Goal: Information Seeking & Learning: Learn about a topic

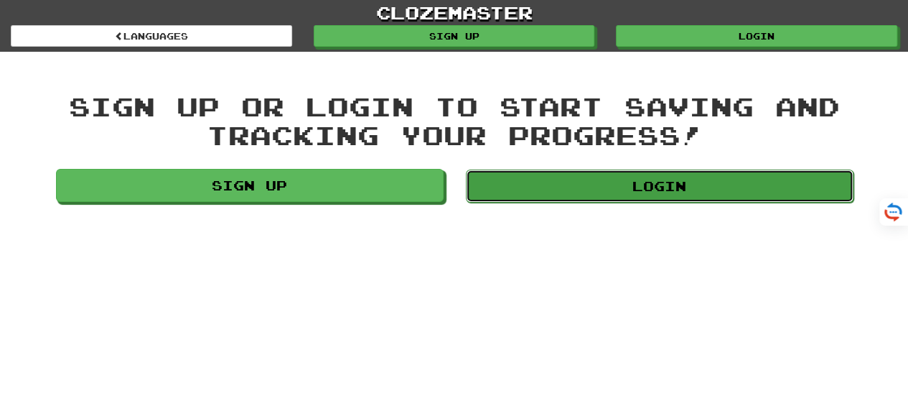
click at [625, 188] on link "Login" at bounding box center [660, 185] width 388 height 33
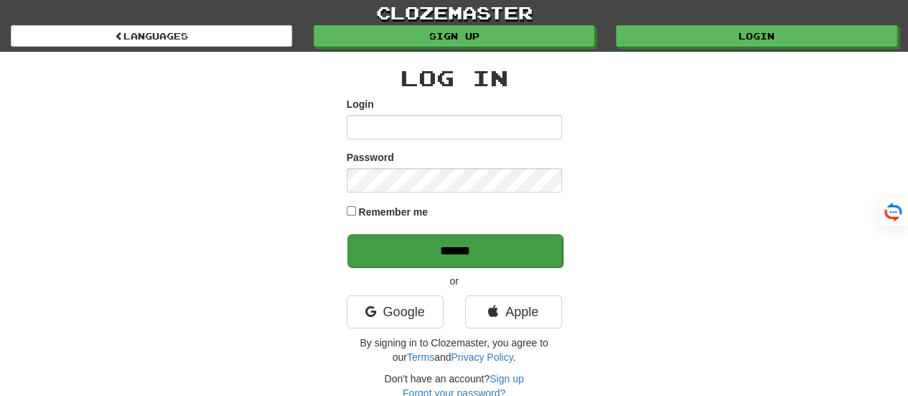
type input "*******"
click at [469, 257] on input "******" at bounding box center [454, 250] width 215 height 33
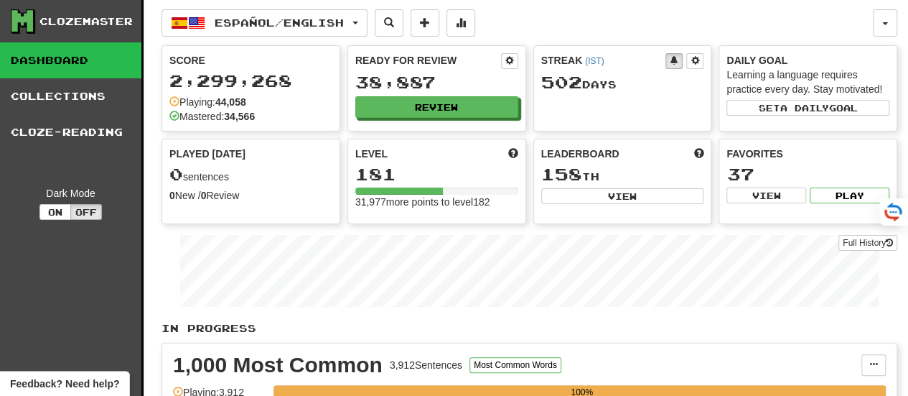
drag, startPoint x: 907, startPoint y: 34, endPoint x: 902, endPoint y: 54, distance: 20.2
drag, startPoint x: 901, startPoint y: 57, endPoint x: 899, endPoint y: 99, distance: 41.7
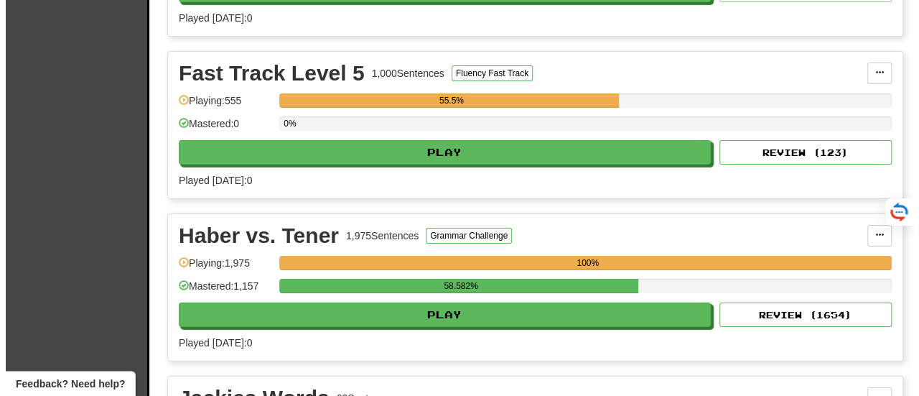
scroll to position [2313, 0]
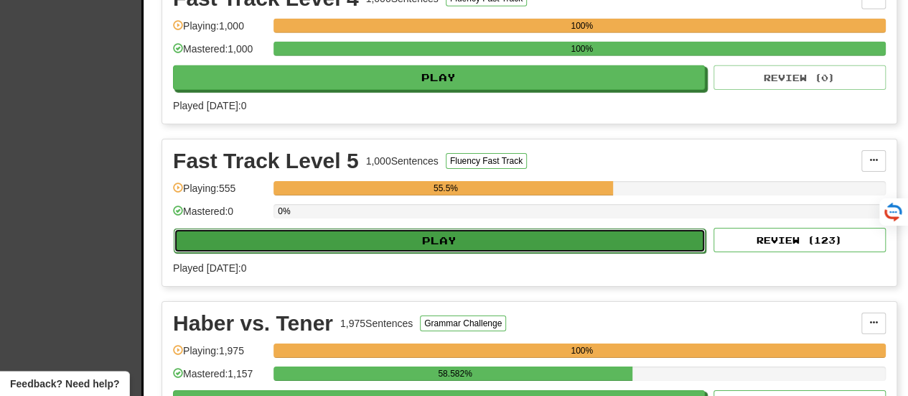
click at [438, 228] on button "Play" at bounding box center [440, 240] width 532 height 24
select select "**"
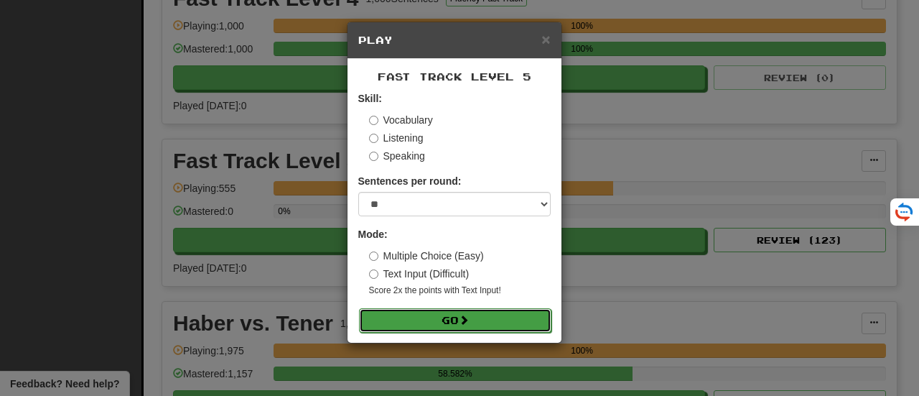
click at [451, 314] on button "Go" at bounding box center [455, 320] width 192 height 24
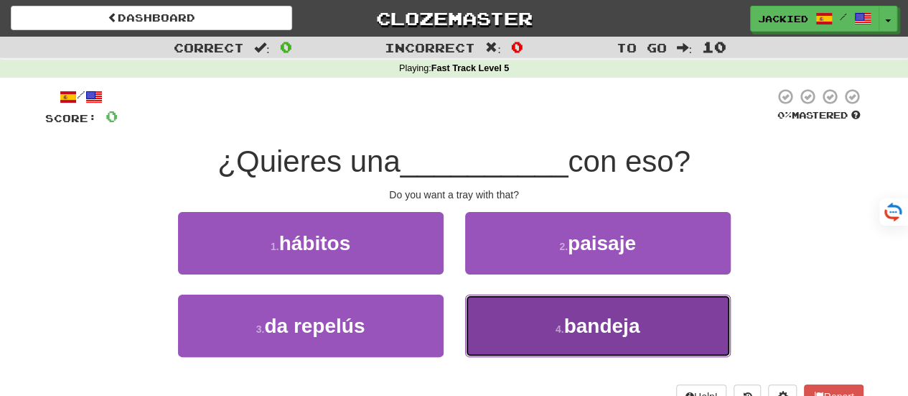
click at [524, 314] on button "4 . bandeja" at bounding box center [598, 325] width 266 height 62
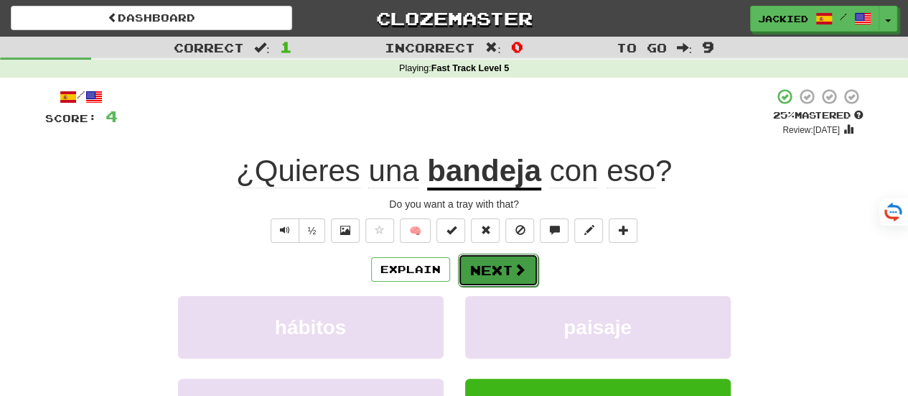
click at [479, 274] on button "Next" at bounding box center [498, 269] width 80 height 33
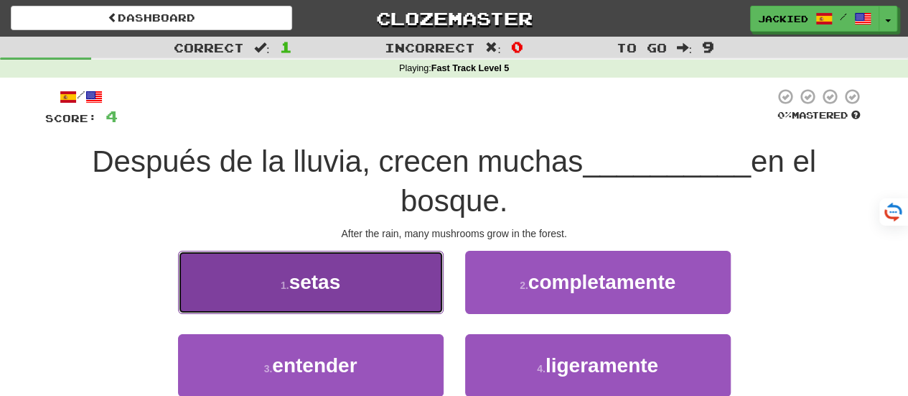
click at [364, 285] on button "1 . setas" at bounding box center [311, 282] width 266 height 62
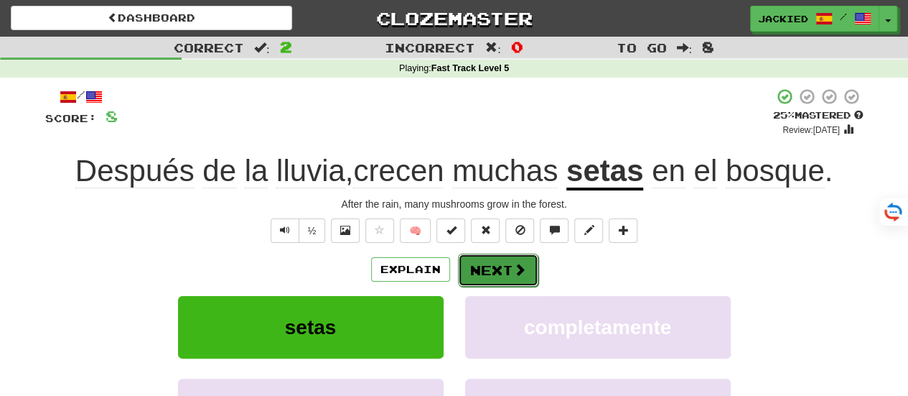
click at [477, 273] on button "Next" at bounding box center [498, 269] width 80 height 33
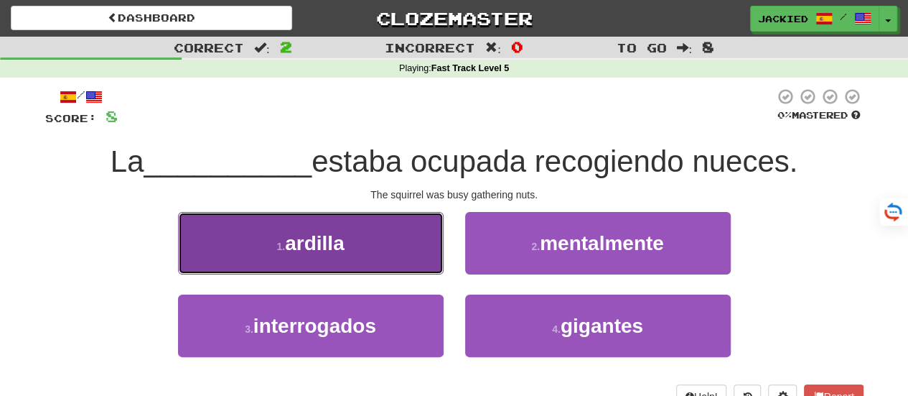
click at [403, 261] on button "1 . ardilla" at bounding box center [311, 243] width 266 height 62
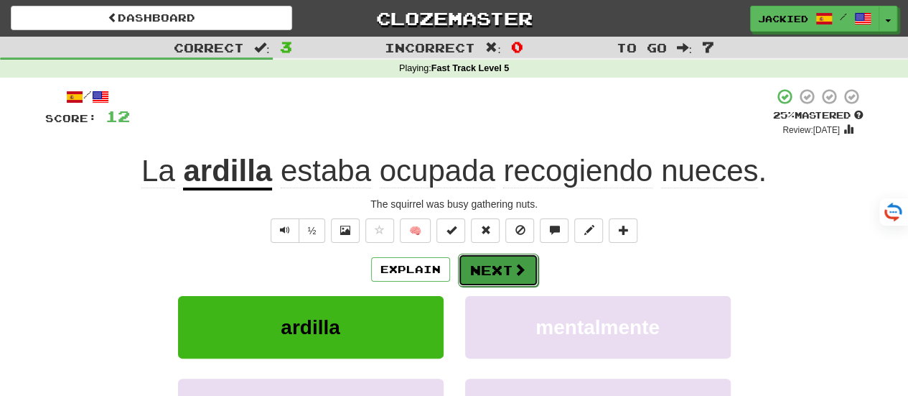
click at [495, 269] on button "Next" at bounding box center [498, 269] width 80 height 33
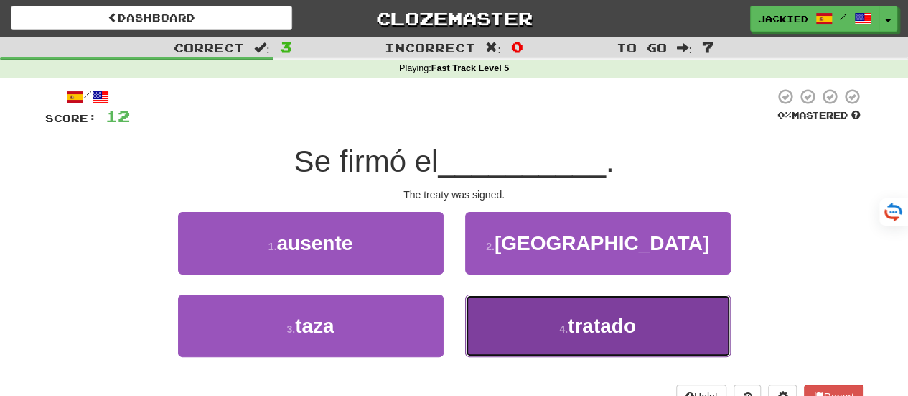
click at [527, 327] on button "4 . tratado" at bounding box center [598, 325] width 266 height 62
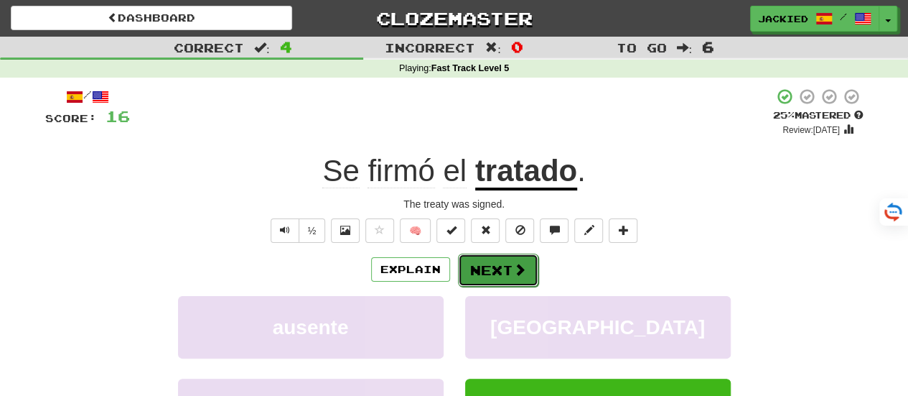
click at [478, 278] on button "Next" at bounding box center [498, 269] width 80 height 33
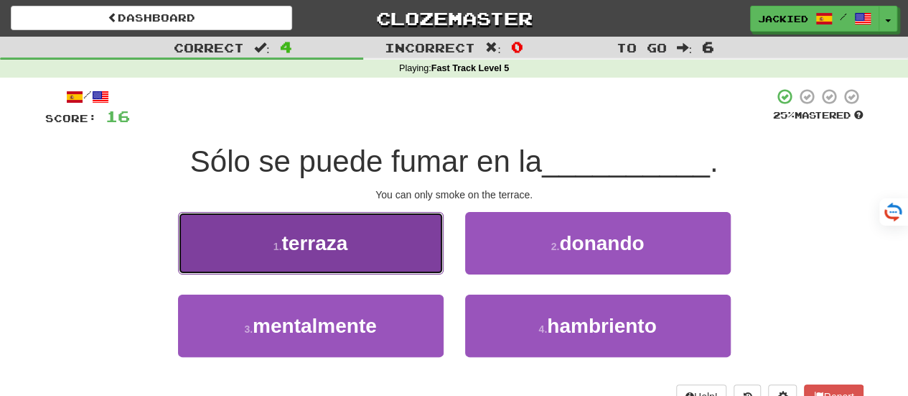
click at [355, 241] on button "1 . terraza" at bounding box center [311, 243] width 266 height 62
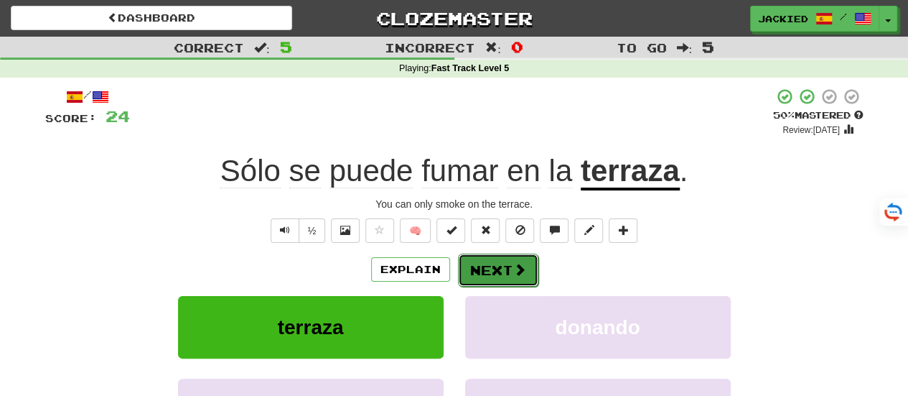
click at [491, 275] on button "Next" at bounding box center [498, 269] width 80 height 33
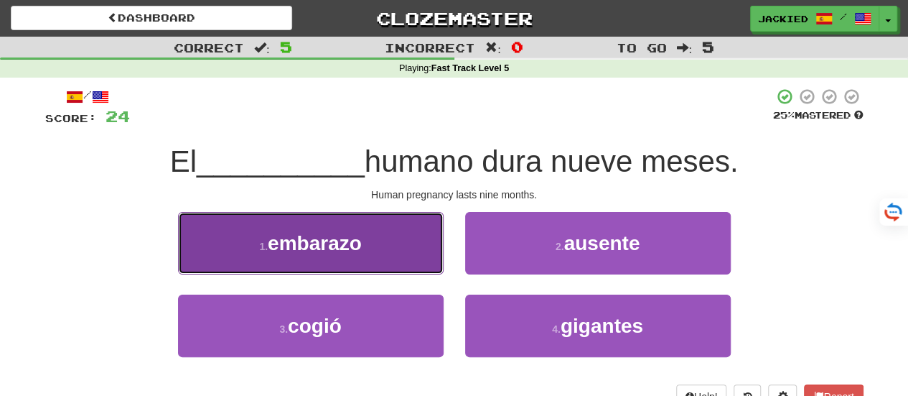
click at [319, 248] on span "embarazo" at bounding box center [315, 243] width 94 height 22
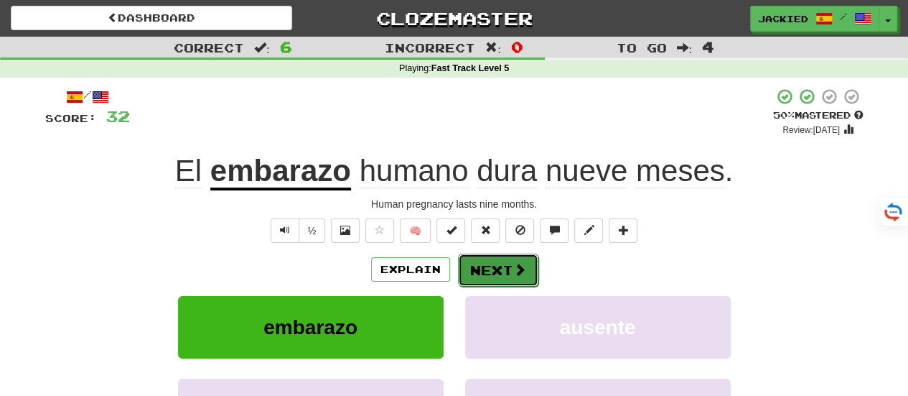
click at [498, 269] on button "Next" at bounding box center [498, 269] width 80 height 33
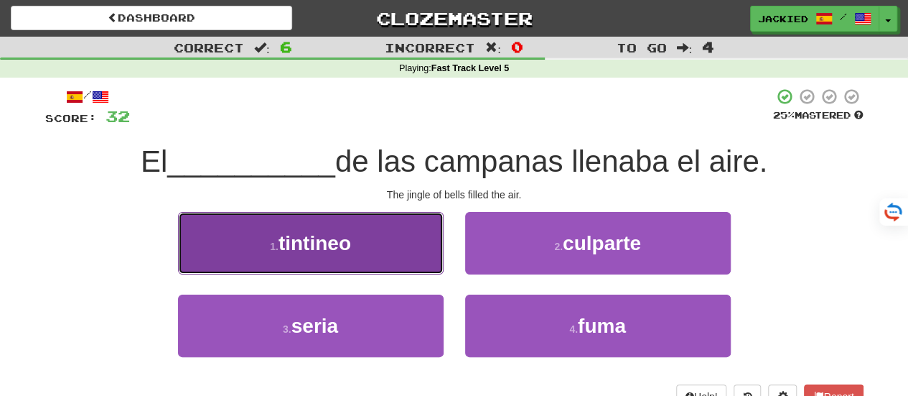
click at [392, 244] on button "1 . tintineo" at bounding box center [311, 243] width 266 height 62
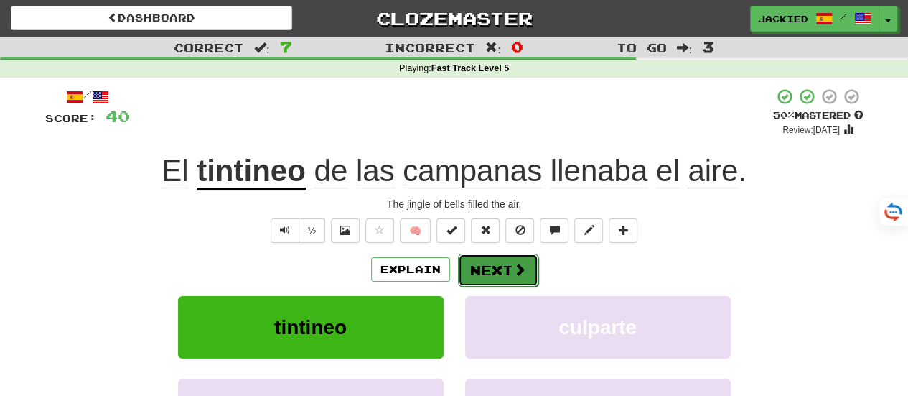
click at [498, 269] on button "Next" at bounding box center [498, 269] width 80 height 33
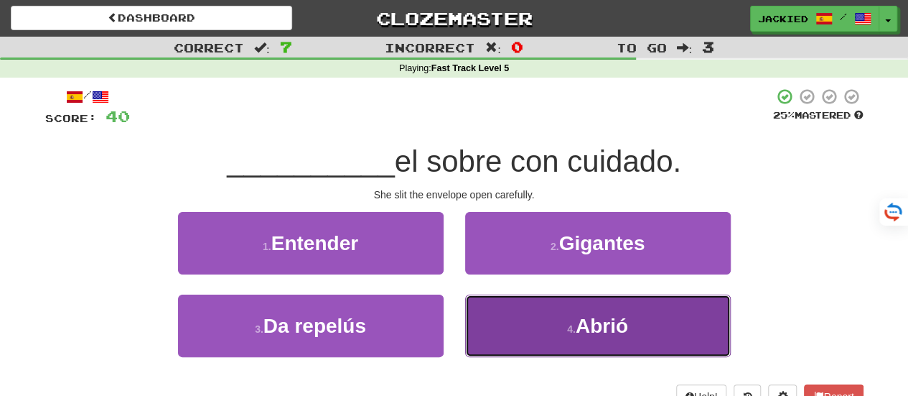
click at [535, 311] on button "4 . Abrió" at bounding box center [598, 325] width 266 height 62
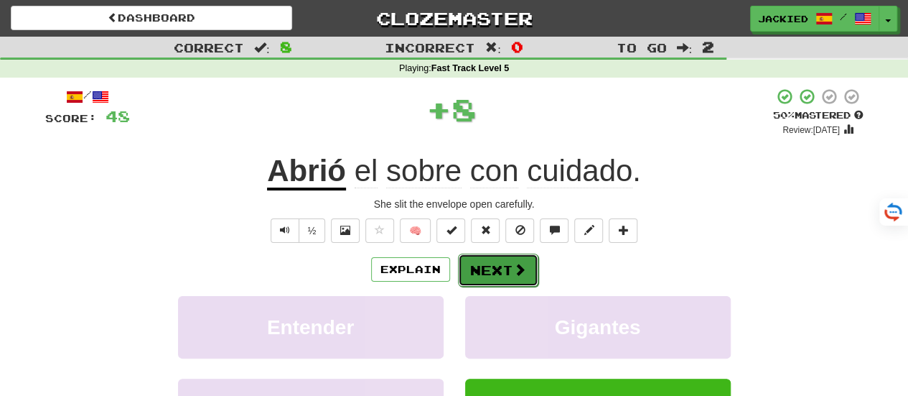
click at [491, 273] on button "Next" at bounding box center [498, 269] width 80 height 33
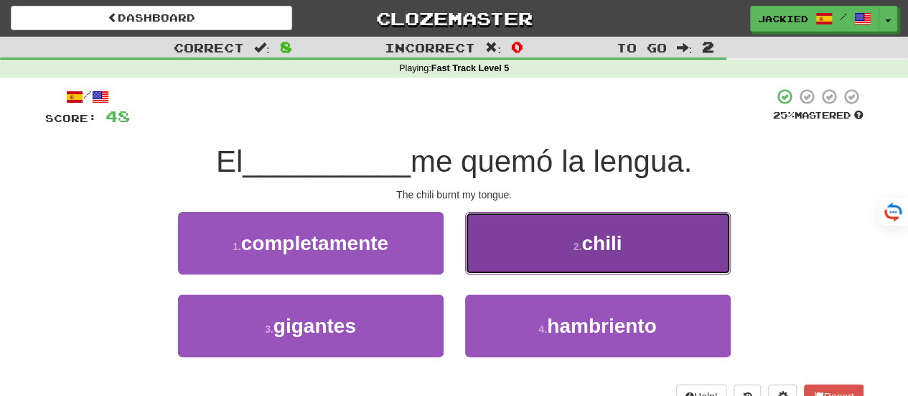
click at [546, 237] on button "2 . chili" at bounding box center [598, 243] width 266 height 62
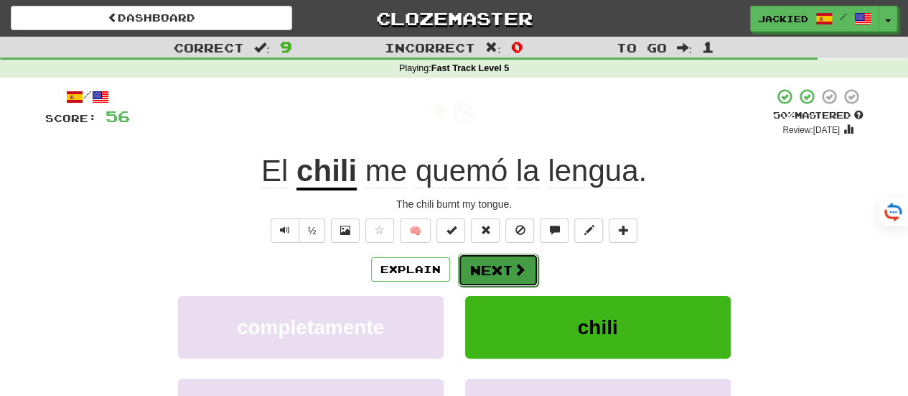
click at [497, 269] on button "Next" at bounding box center [498, 269] width 80 height 33
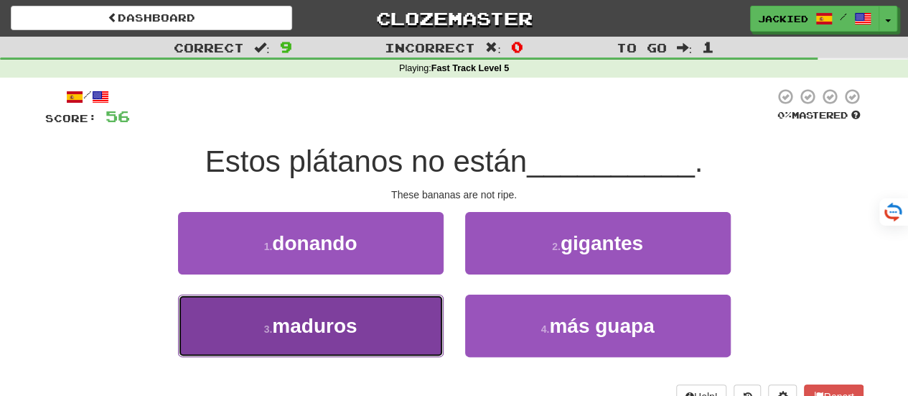
click at [386, 317] on button "3 . maduros" at bounding box center [311, 325] width 266 height 62
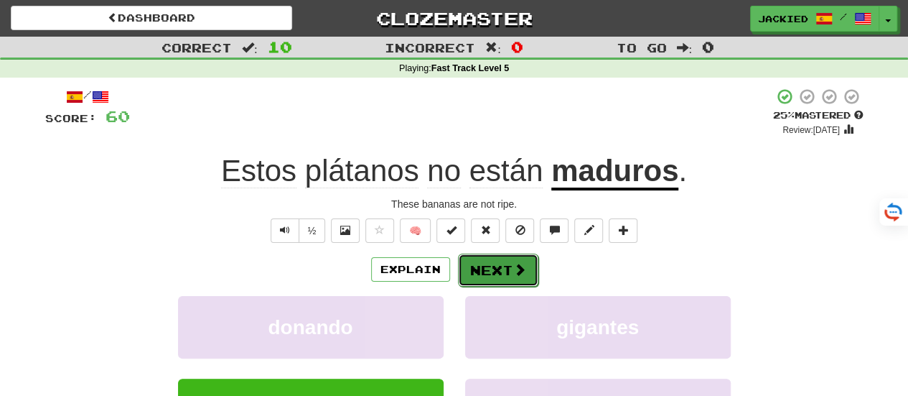
click at [488, 276] on button "Next" at bounding box center [498, 269] width 80 height 33
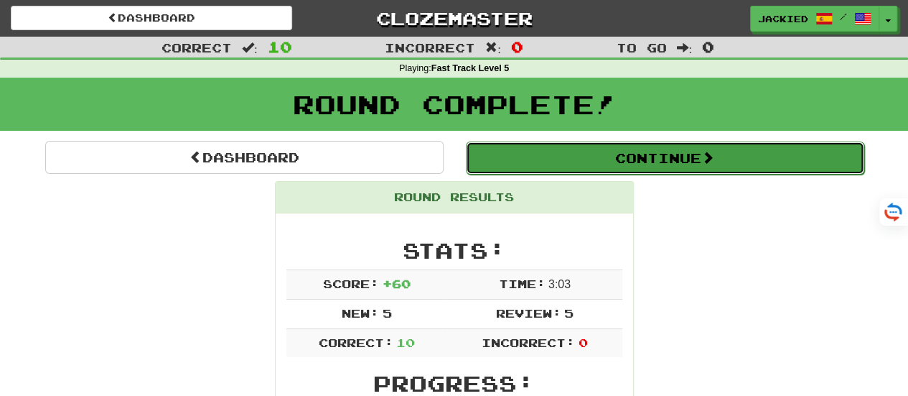
click at [619, 160] on button "Continue" at bounding box center [665, 157] width 398 height 33
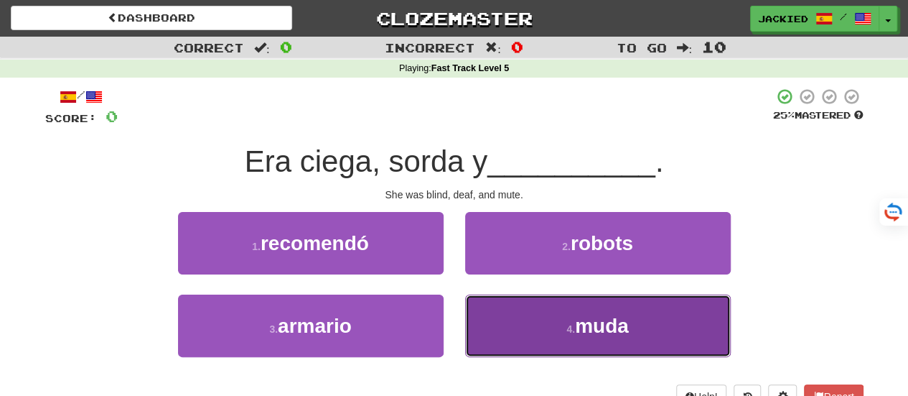
click at [556, 314] on button "4 . muda" at bounding box center [598, 325] width 266 height 62
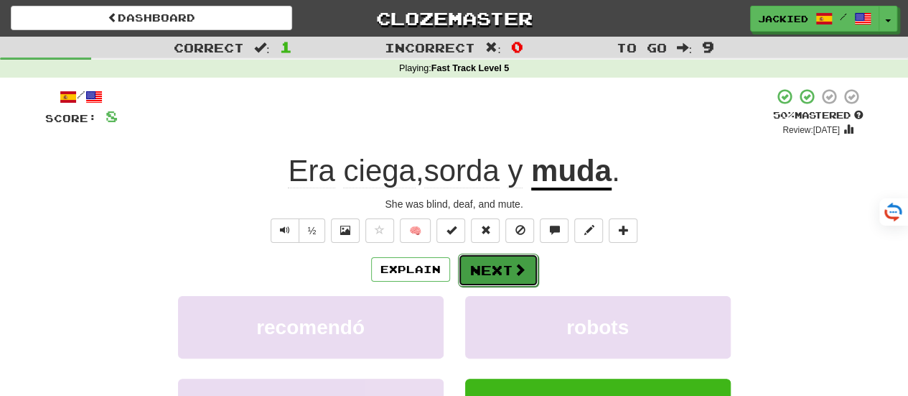
click at [494, 270] on button "Next" at bounding box center [498, 269] width 80 height 33
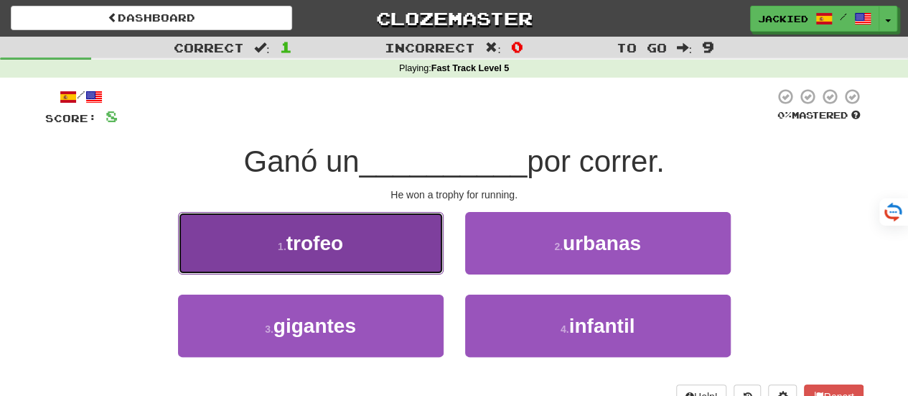
click at [382, 236] on button "1 . trofeo" at bounding box center [311, 243] width 266 height 62
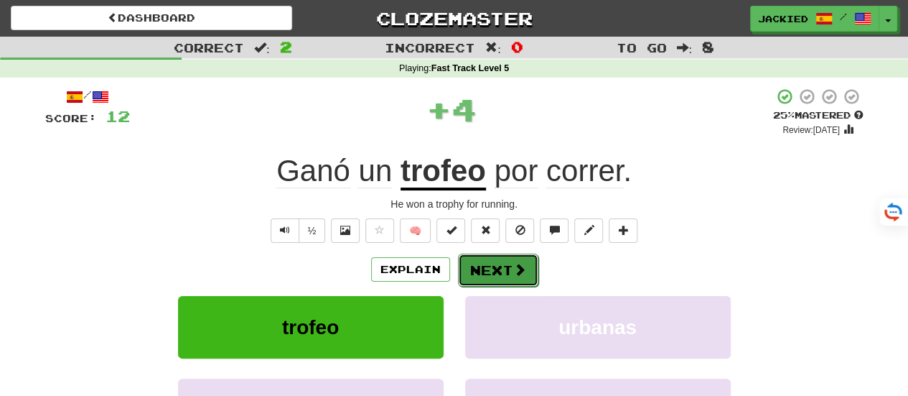
click at [483, 269] on button "Next" at bounding box center [498, 269] width 80 height 33
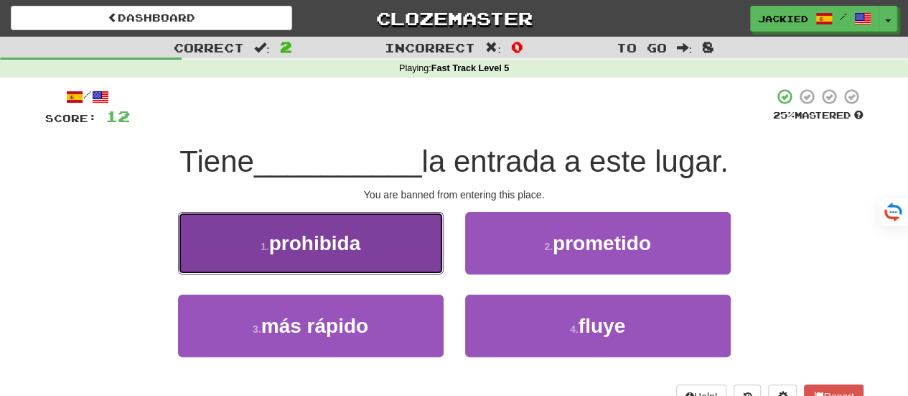
click at [337, 235] on span "prohibida" at bounding box center [315, 243] width 92 height 22
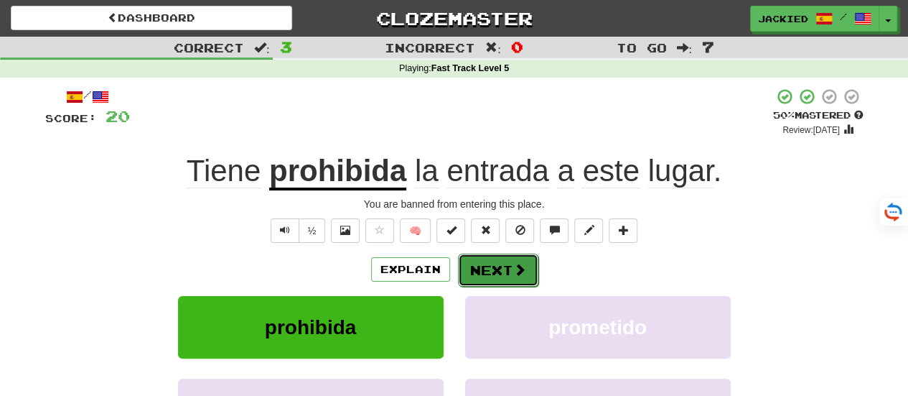
click at [471, 268] on button "Next" at bounding box center [498, 269] width 80 height 33
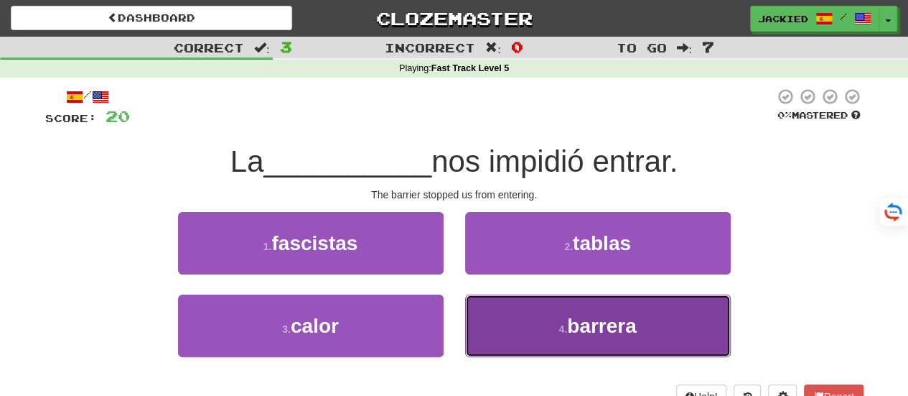
click at [505, 319] on button "4 . barrera" at bounding box center [598, 325] width 266 height 62
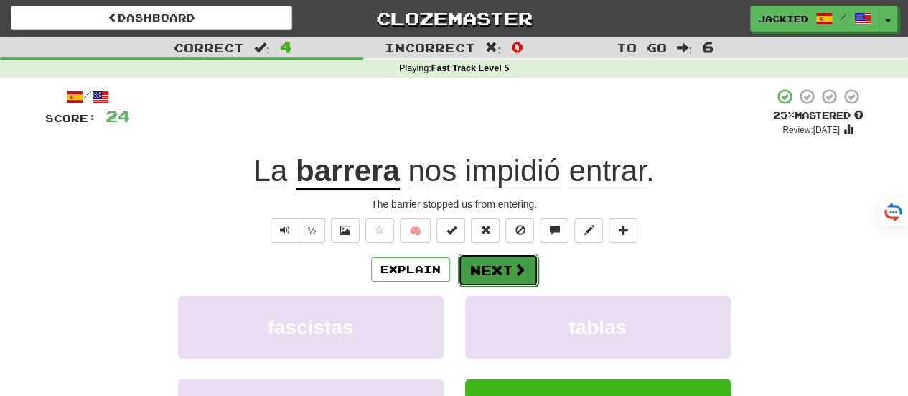
click at [460, 257] on button "Next" at bounding box center [498, 269] width 80 height 33
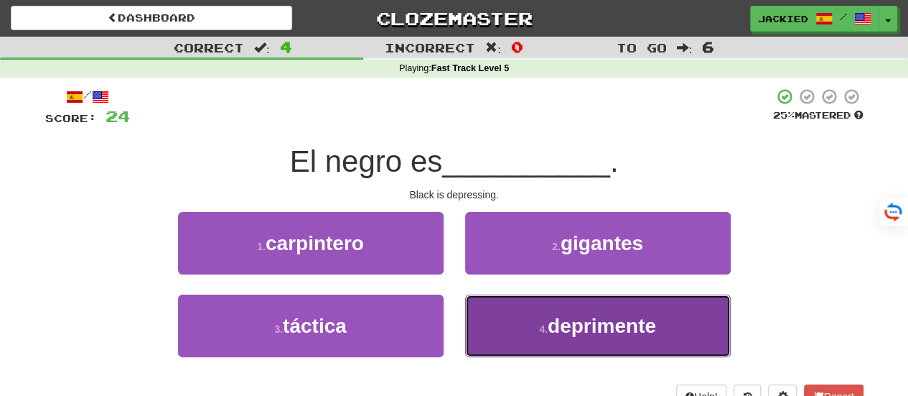
click at [579, 318] on span "deprimente" at bounding box center [602, 325] width 108 height 22
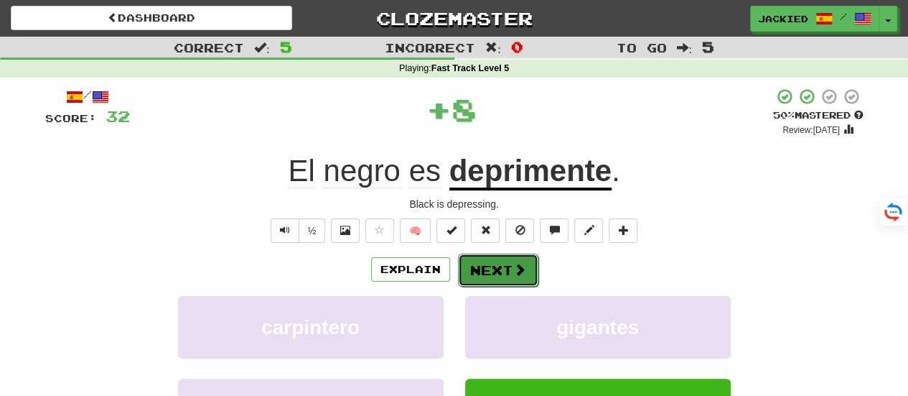
click at [494, 281] on button "Next" at bounding box center [498, 269] width 80 height 33
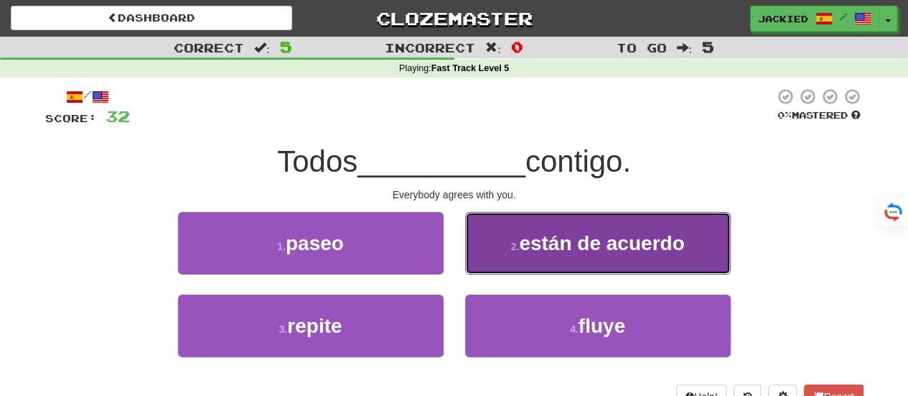
click at [544, 248] on span "están de acuerdo" at bounding box center [601, 243] width 165 height 22
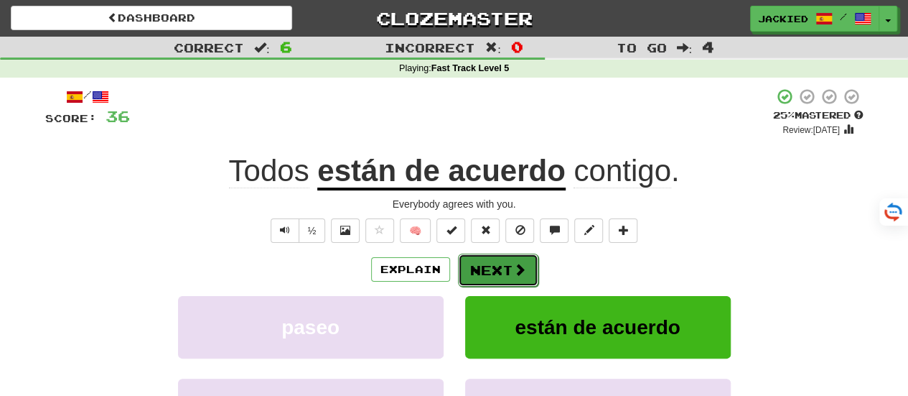
click at [487, 257] on button "Next" at bounding box center [498, 269] width 80 height 33
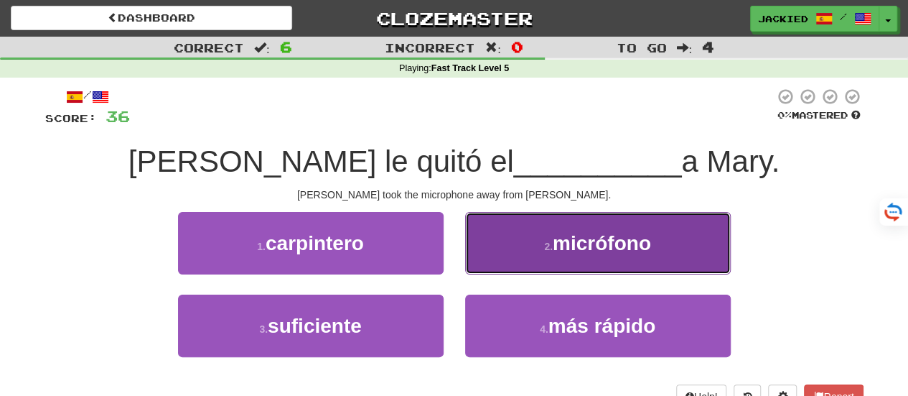
click at [606, 220] on button "2 . micrófono" at bounding box center [598, 243] width 266 height 62
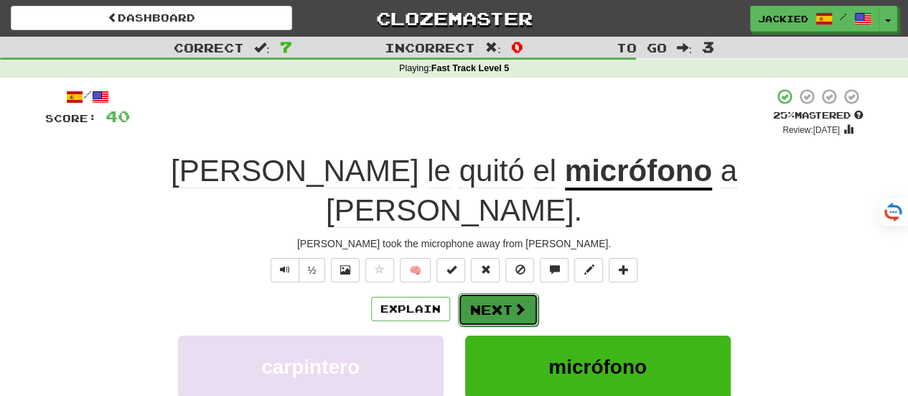
click at [479, 293] on button "Next" at bounding box center [498, 309] width 80 height 33
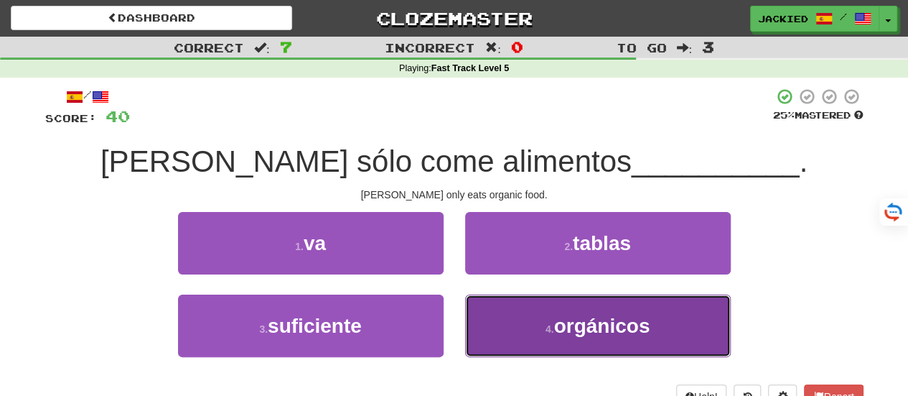
click at [534, 295] on button "4 . orgánicos" at bounding box center [598, 325] width 266 height 62
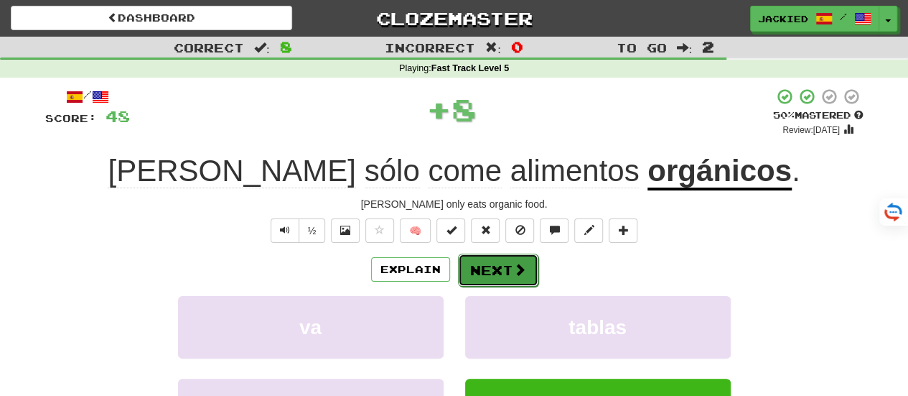
click at [492, 268] on button "Next" at bounding box center [498, 269] width 80 height 33
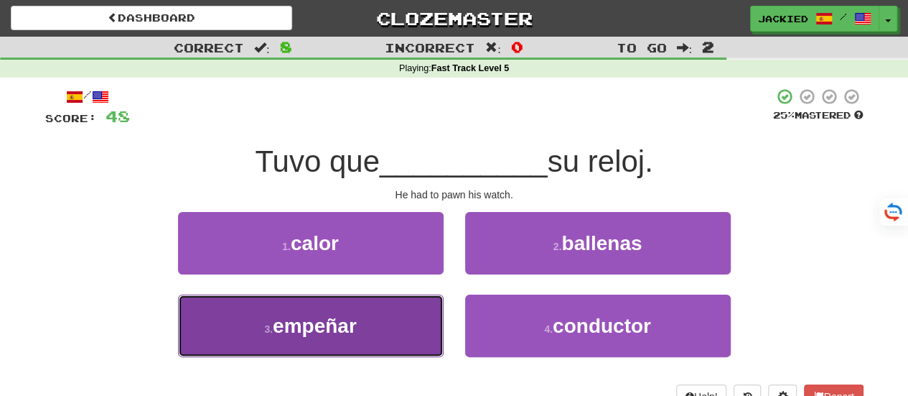
click at [387, 325] on button "3 . empeñar" at bounding box center [311, 325] width 266 height 62
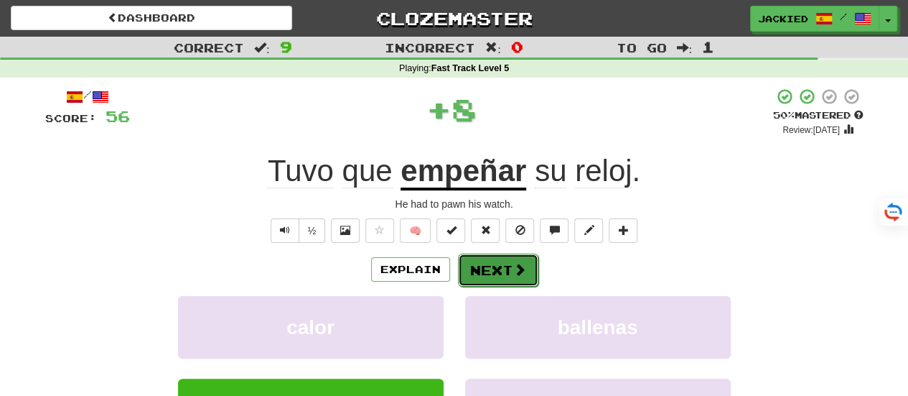
click at [495, 280] on button "Next" at bounding box center [498, 269] width 80 height 33
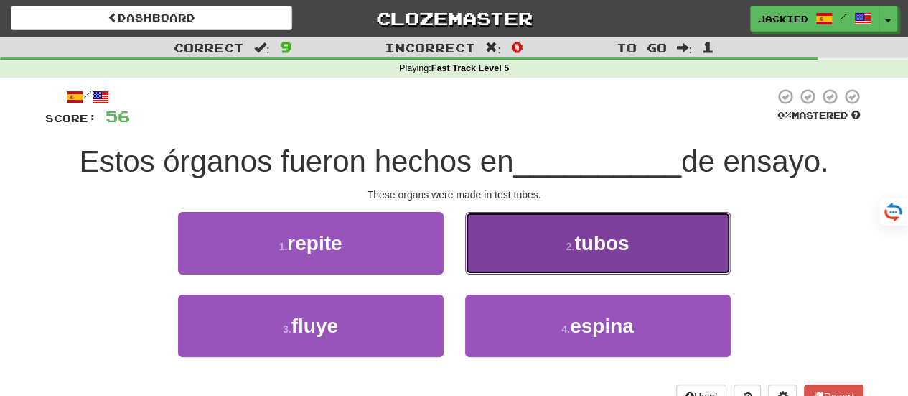
click at [526, 249] on button "2 . tubos" at bounding box center [598, 243] width 266 height 62
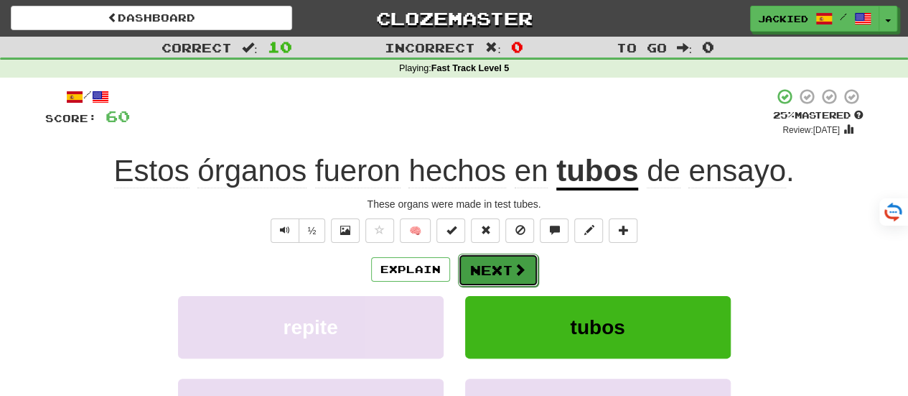
click at [483, 274] on button "Next" at bounding box center [498, 269] width 80 height 33
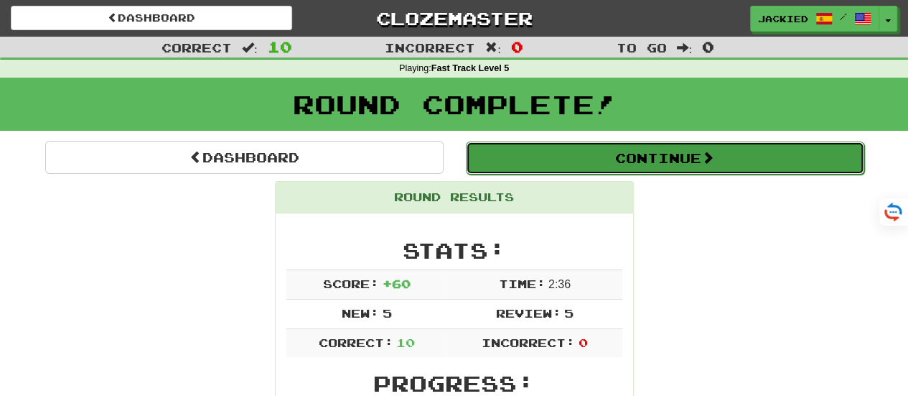
click at [638, 162] on button "Continue" at bounding box center [665, 157] width 398 height 33
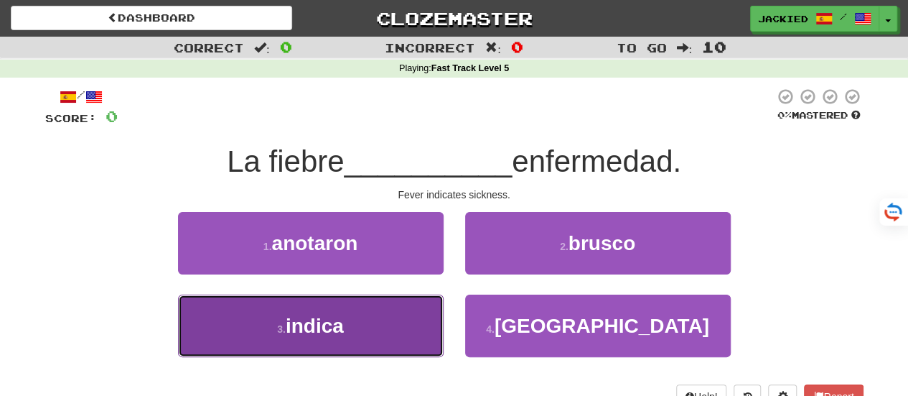
click at [347, 317] on button "3 . indica" at bounding box center [311, 325] width 266 height 62
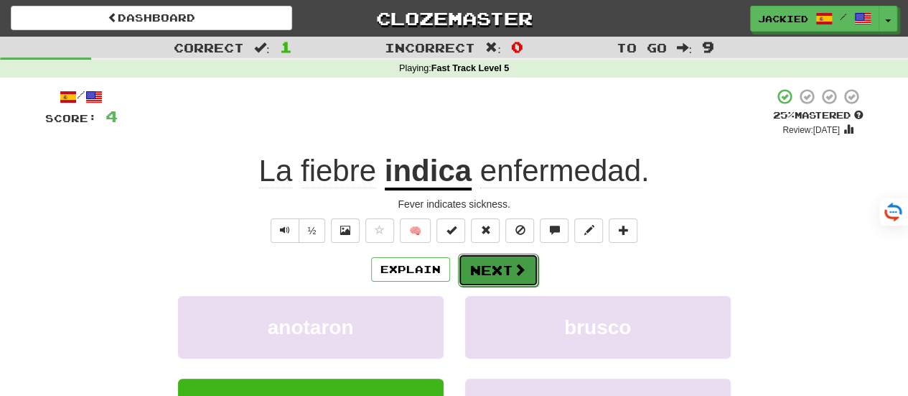
click at [489, 258] on button "Next" at bounding box center [498, 269] width 80 height 33
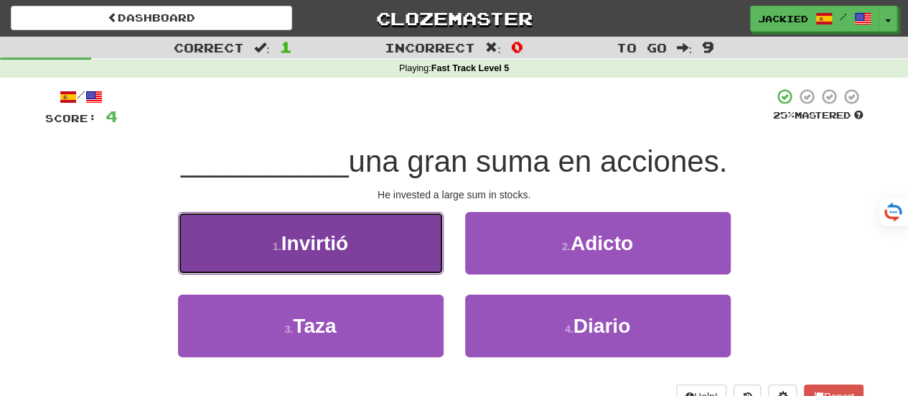
click at [343, 235] on span "Invirtió" at bounding box center [314, 243] width 67 height 22
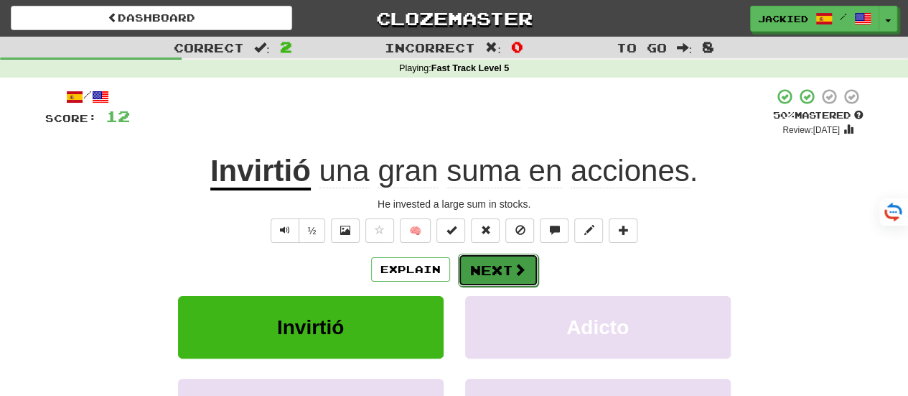
click at [487, 263] on button "Next" at bounding box center [498, 269] width 80 height 33
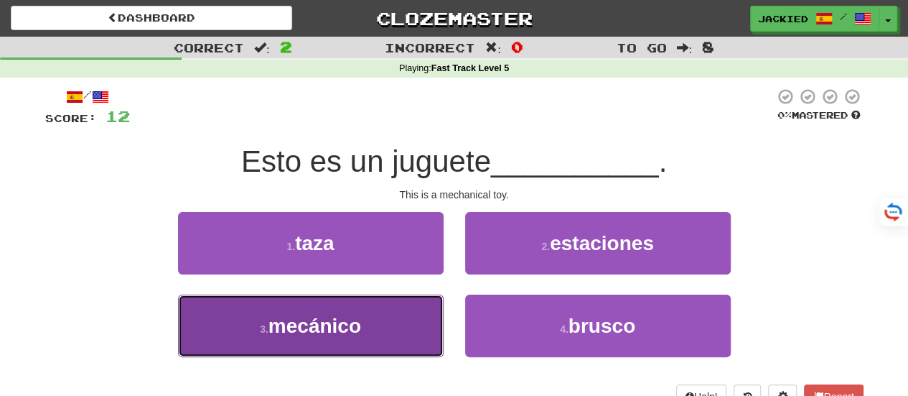
click at [326, 318] on span "mecánico" at bounding box center [314, 325] width 93 height 22
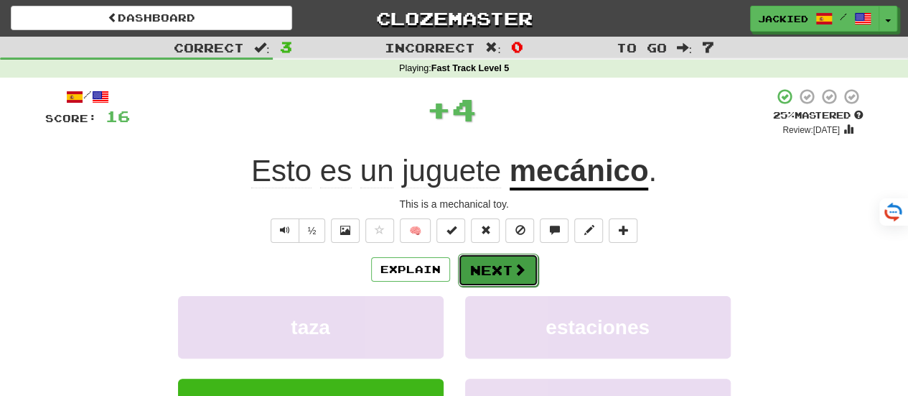
click at [482, 259] on button "Next" at bounding box center [498, 269] width 80 height 33
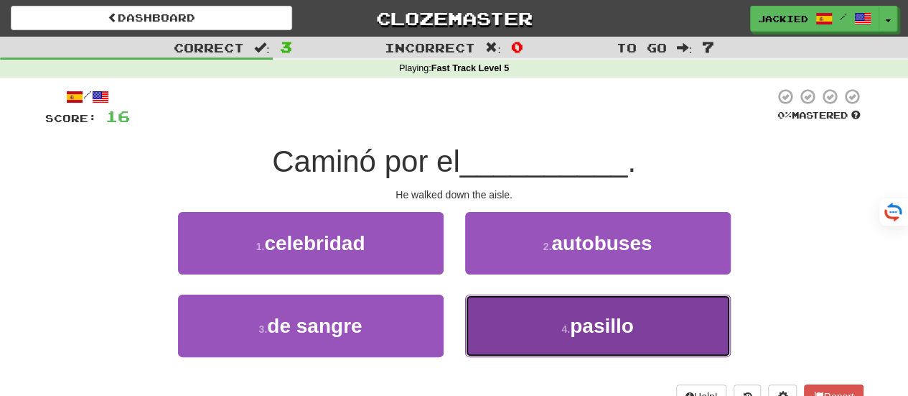
click at [566, 307] on button "4 . pasillo" at bounding box center [598, 325] width 266 height 62
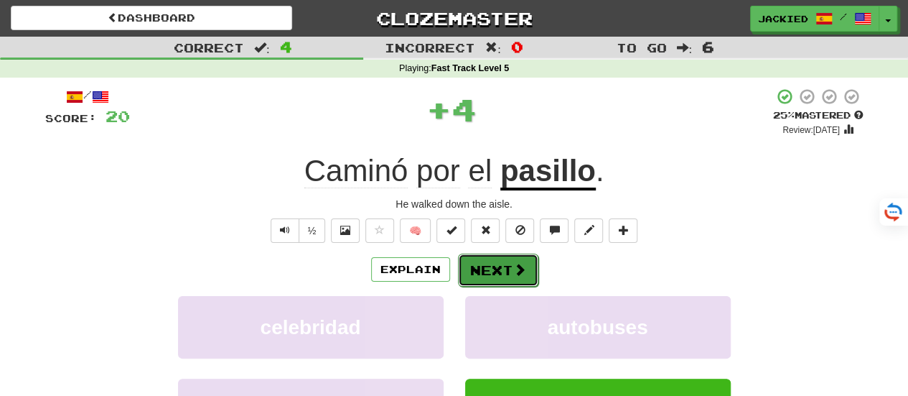
click at [498, 273] on button "Next" at bounding box center [498, 269] width 80 height 33
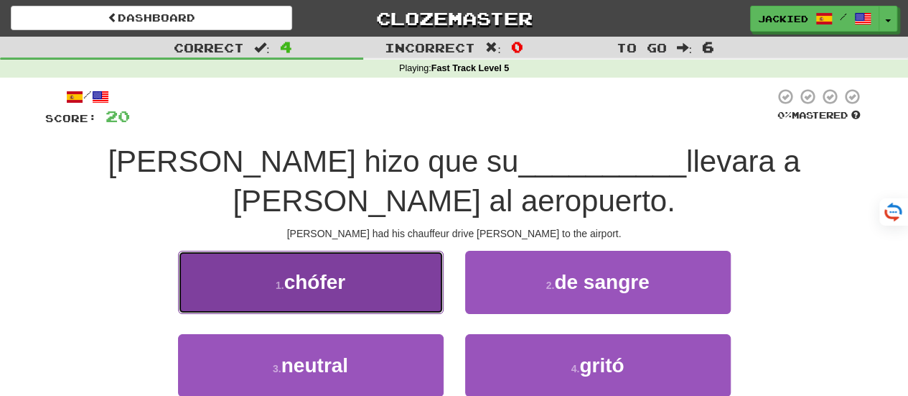
click at [319, 271] on span "chófer" at bounding box center [315, 282] width 62 height 22
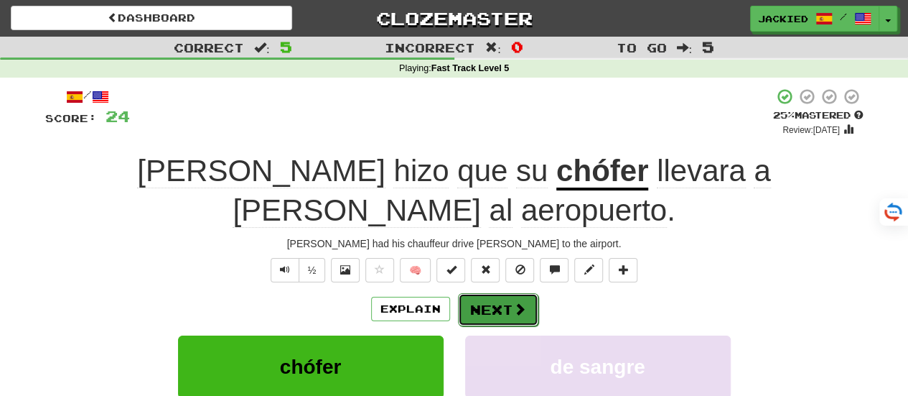
click at [482, 293] on button "Next" at bounding box center [498, 309] width 80 height 33
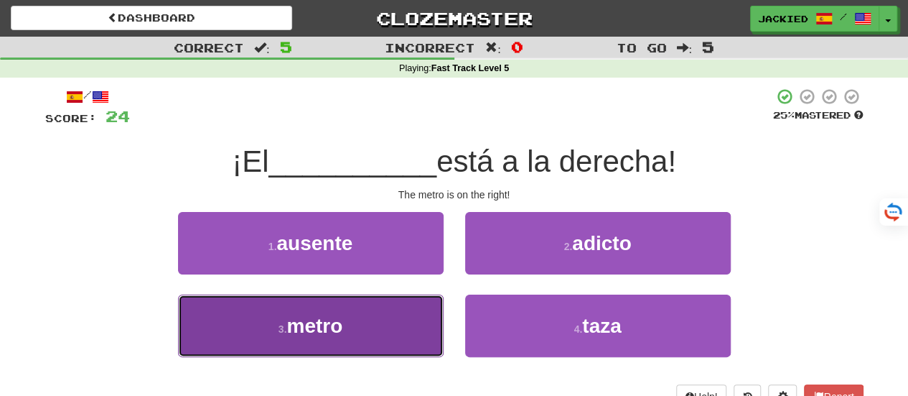
click at [346, 337] on button "3 . metro" at bounding box center [311, 325] width 266 height 62
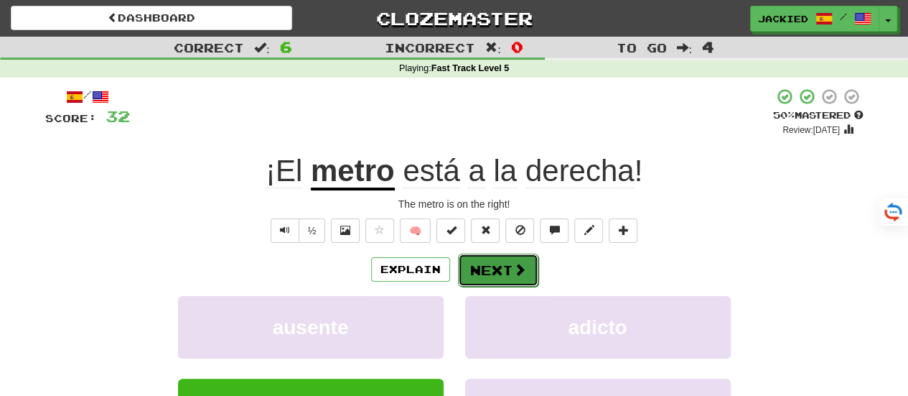
click at [485, 271] on button "Next" at bounding box center [498, 269] width 80 height 33
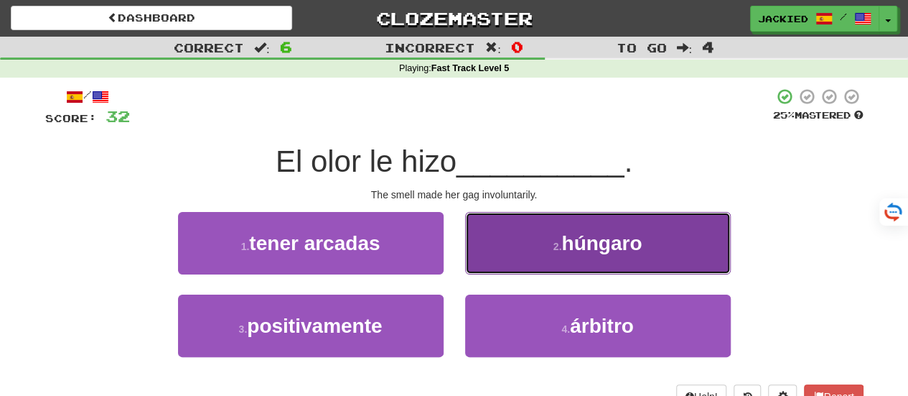
click at [587, 228] on button "2 . húngaro" at bounding box center [598, 243] width 266 height 62
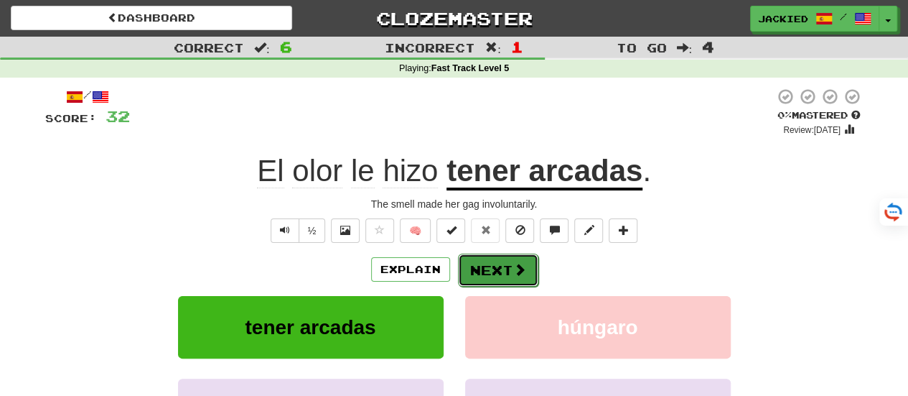
click at [488, 264] on button "Next" at bounding box center [498, 269] width 80 height 33
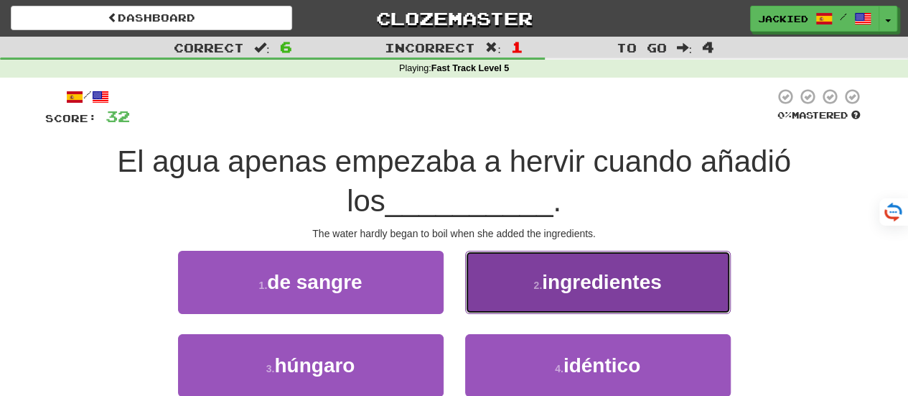
click at [600, 292] on span "ingredientes" at bounding box center [601, 282] width 119 height 22
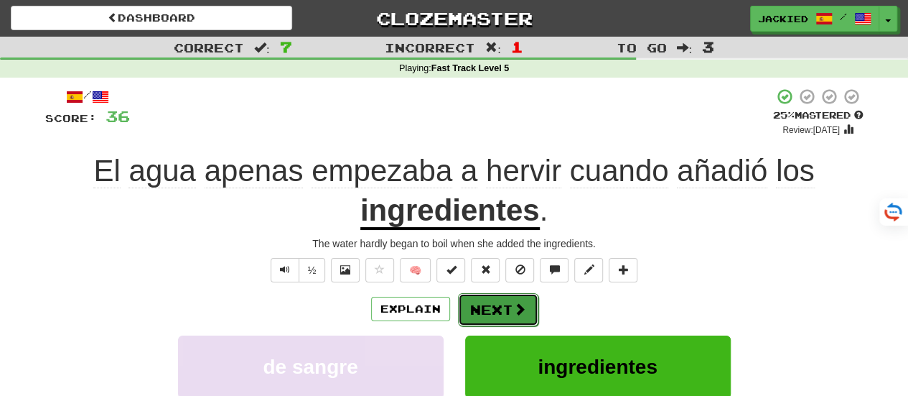
click at [490, 306] on button "Next" at bounding box center [498, 309] width 80 height 33
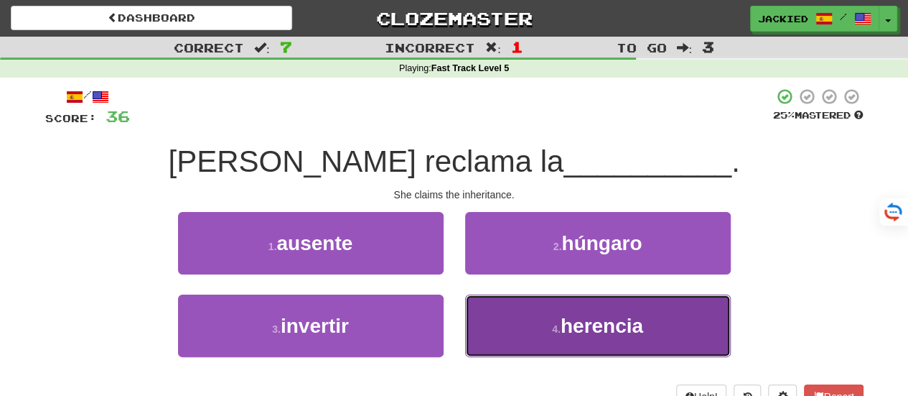
click at [586, 314] on span "herencia" at bounding box center [602, 325] width 83 height 22
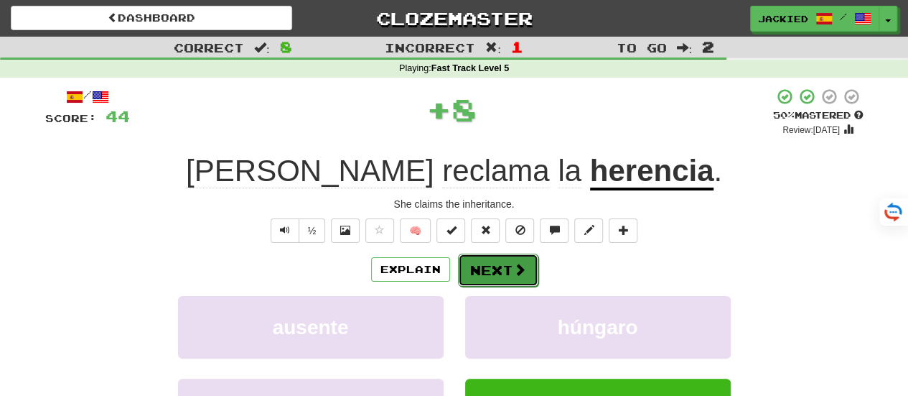
click at [500, 273] on button "Next" at bounding box center [498, 269] width 80 height 33
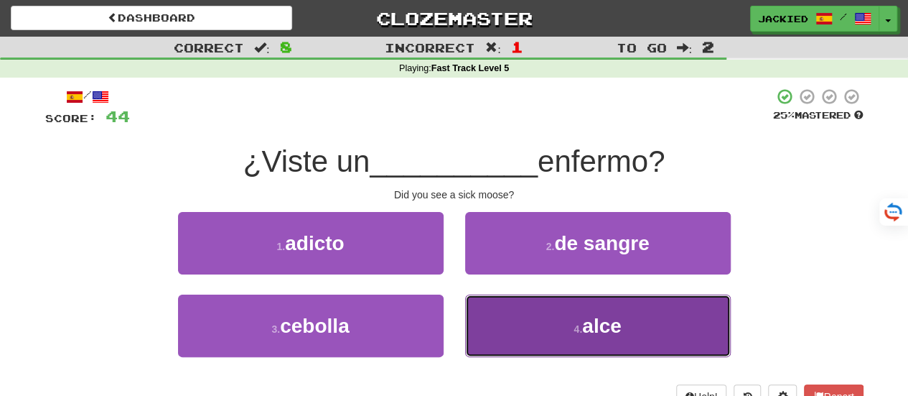
click at [520, 329] on button "4 . alce" at bounding box center [598, 325] width 266 height 62
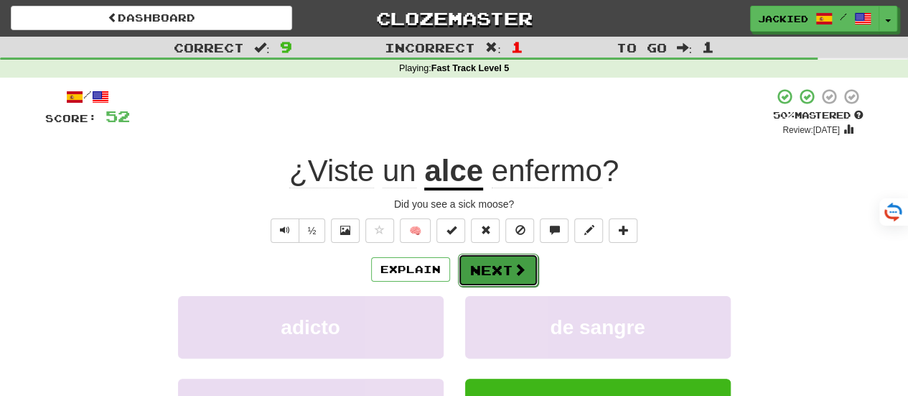
click at [492, 279] on button "Next" at bounding box center [498, 269] width 80 height 33
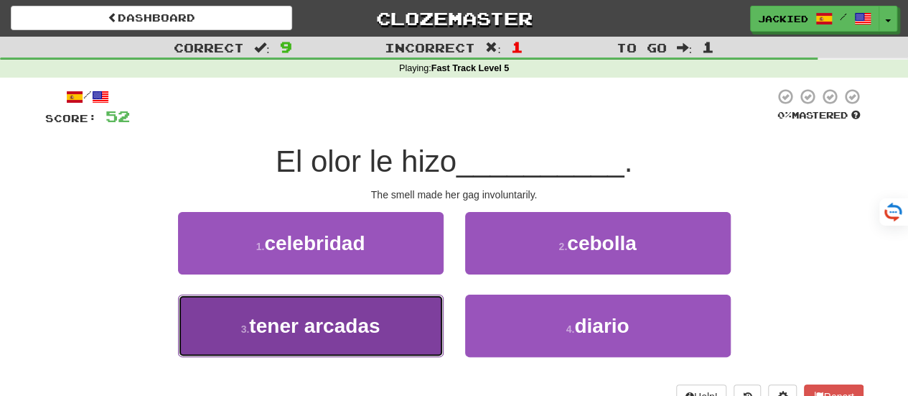
click at [329, 320] on span "tener arcadas" at bounding box center [314, 325] width 131 height 22
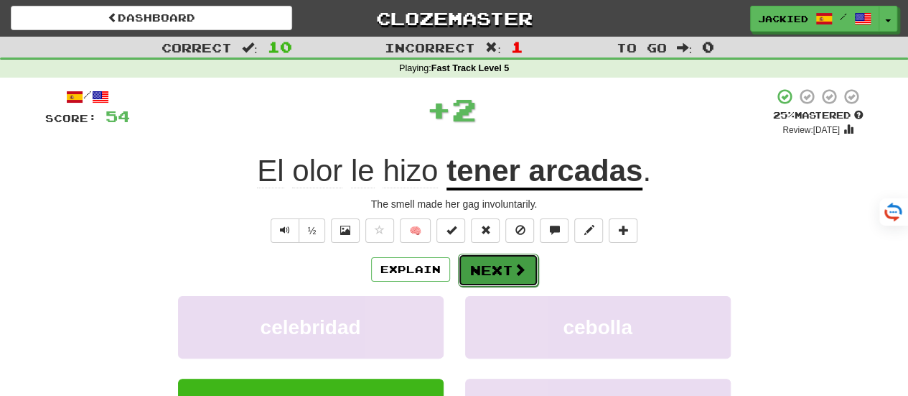
click at [490, 262] on button "Next" at bounding box center [498, 269] width 80 height 33
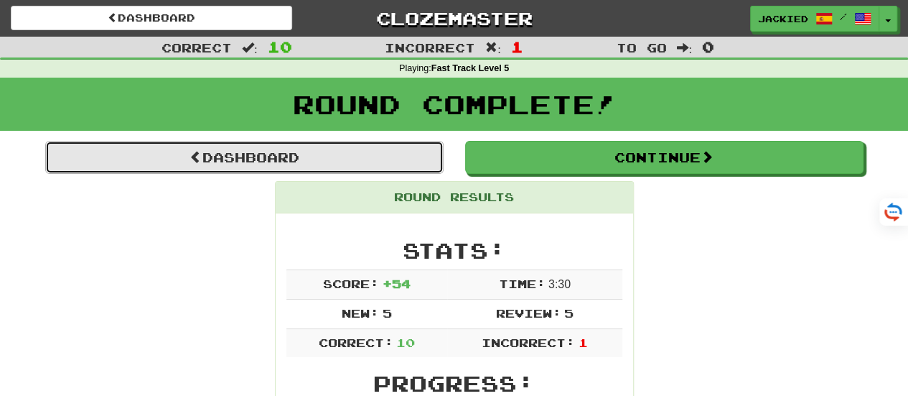
click at [244, 152] on link "Dashboard" at bounding box center [244, 157] width 398 height 33
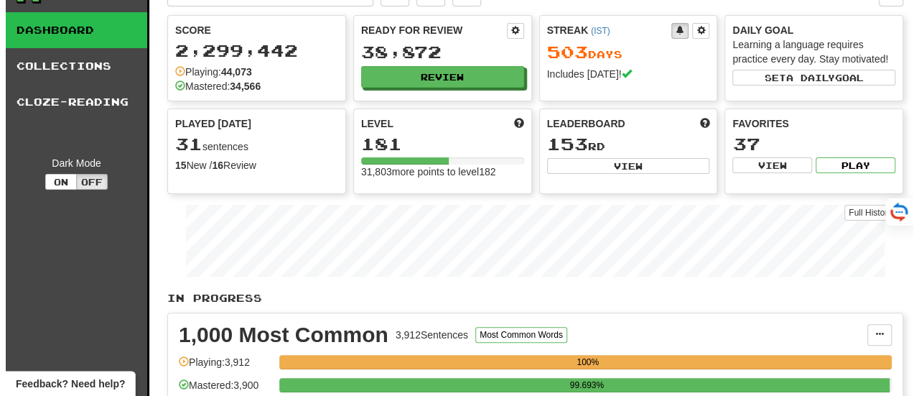
scroll to position [24, 0]
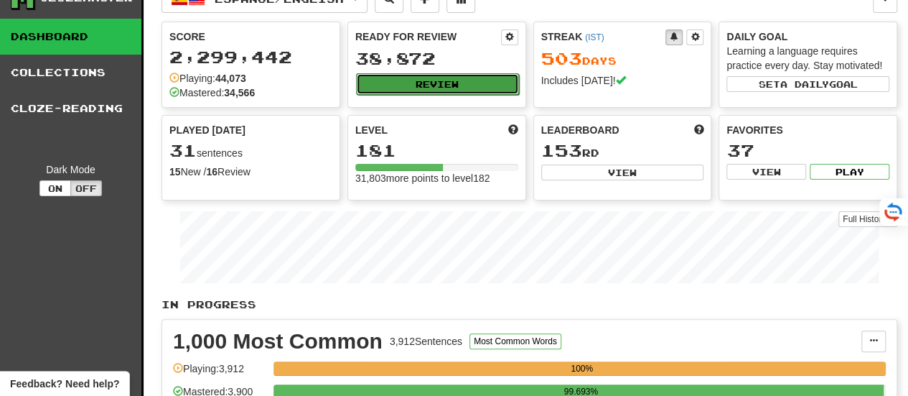
click at [431, 78] on button "Review" at bounding box center [437, 84] width 163 height 22
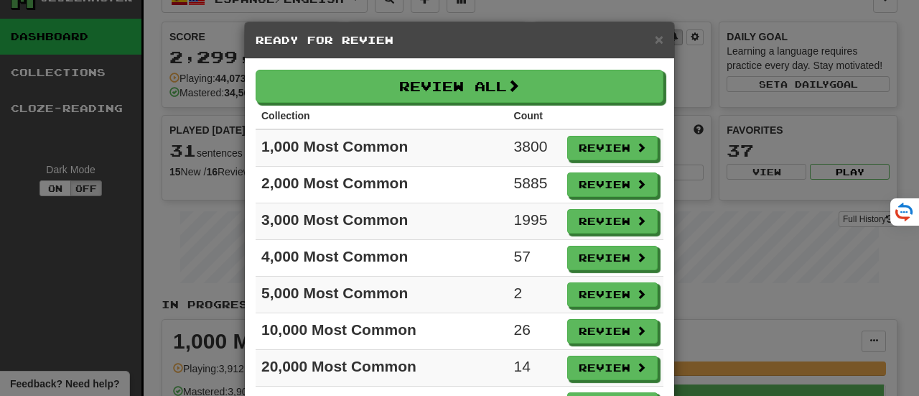
click at [647, 113] on th at bounding box center [612, 116] width 102 height 27
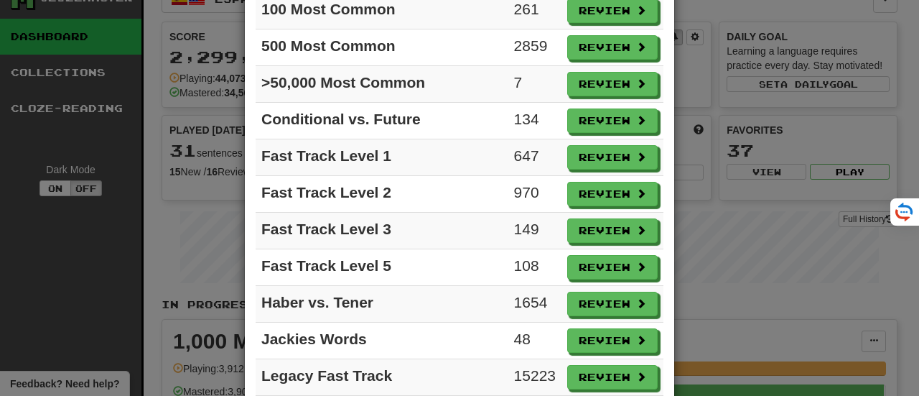
scroll to position [431, 0]
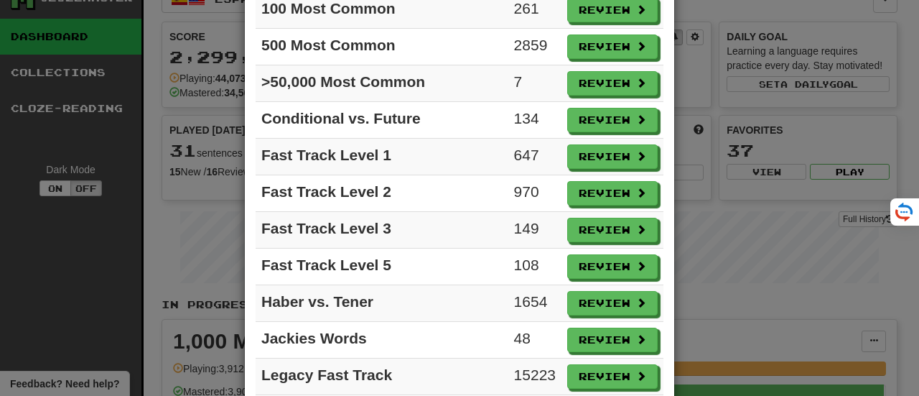
click at [647, 113] on td "Review" at bounding box center [612, 120] width 102 height 37
click at [610, 255] on button "Review" at bounding box center [613, 267] width 90 height 24
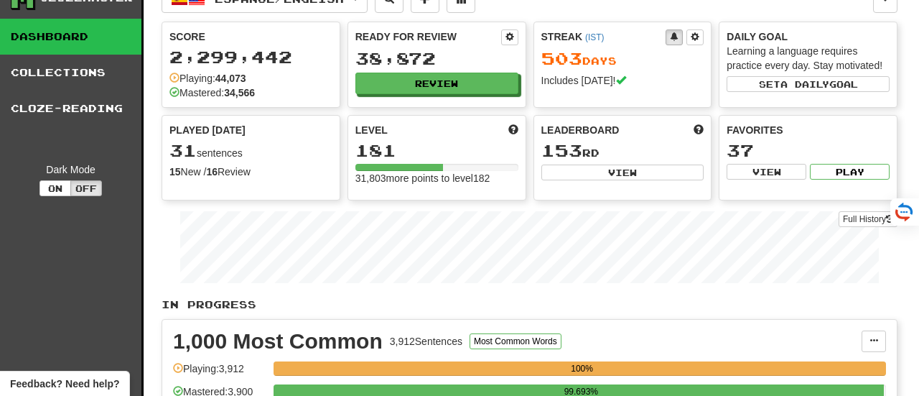
select select "**"
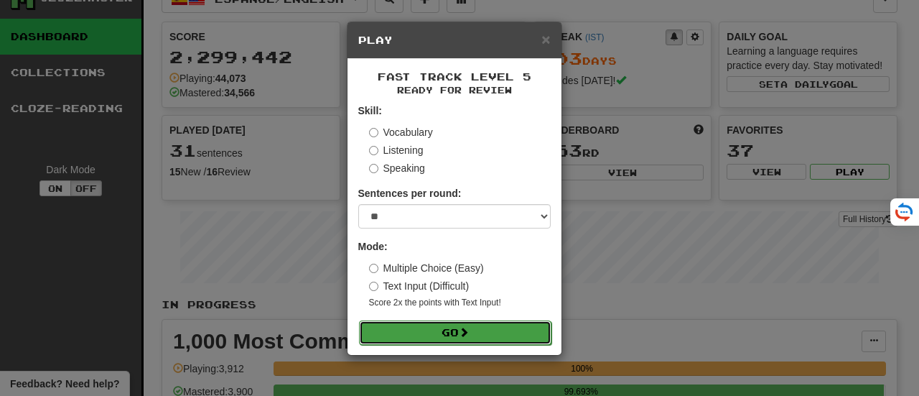
click at [463, 323] on button "Go" at bounding box center [455, 332] width 192 height 24
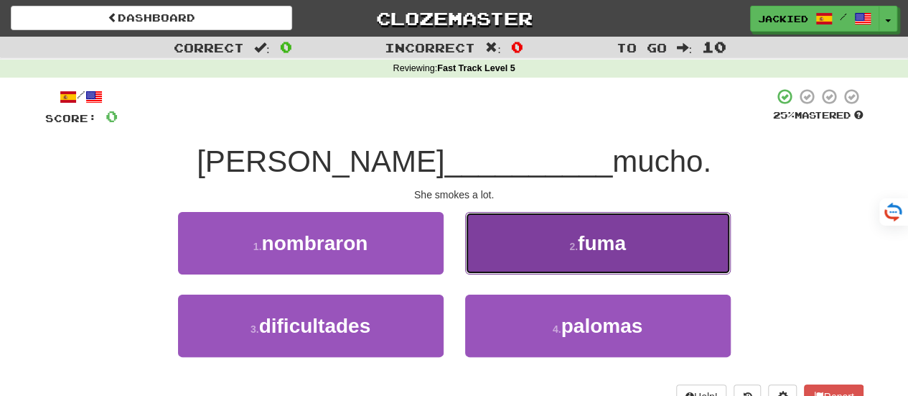
click at [525, 253] on button "2 . fuma" at bounding box center [598, 243] width 266 height 62
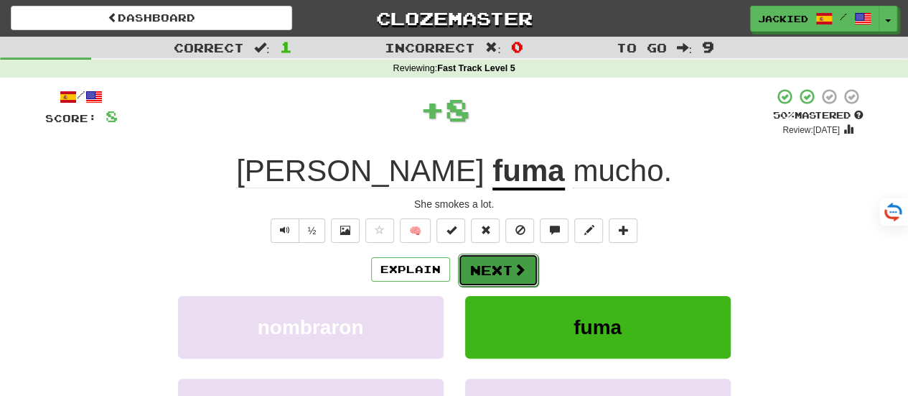
click at [491, 279] on button "Next" at bounding box center [498, 269] width 80 height 33
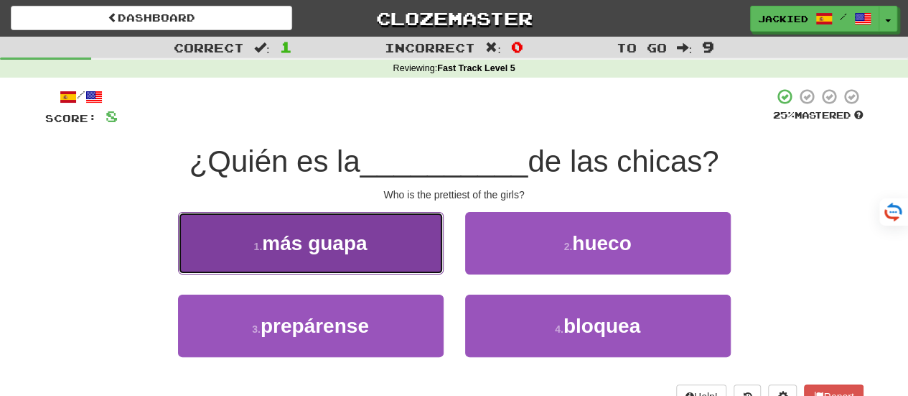
click at [351, 255] on button "1 . más guapa" at bounding box center [311, 243] width 266 height 62
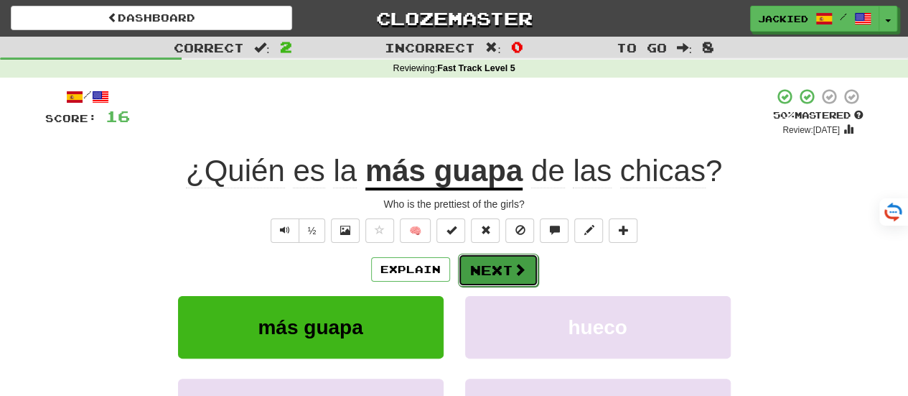
click at [487, 279] on button "Next" at bounding box center [498, 269] width 80 height 33
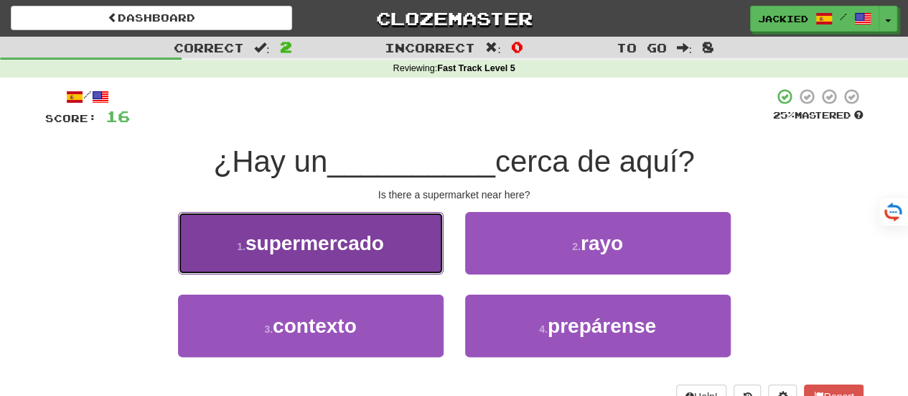
click at [360, 255] on button "1 . supermercado" at bounding box center [311, 243] width 266 height 62
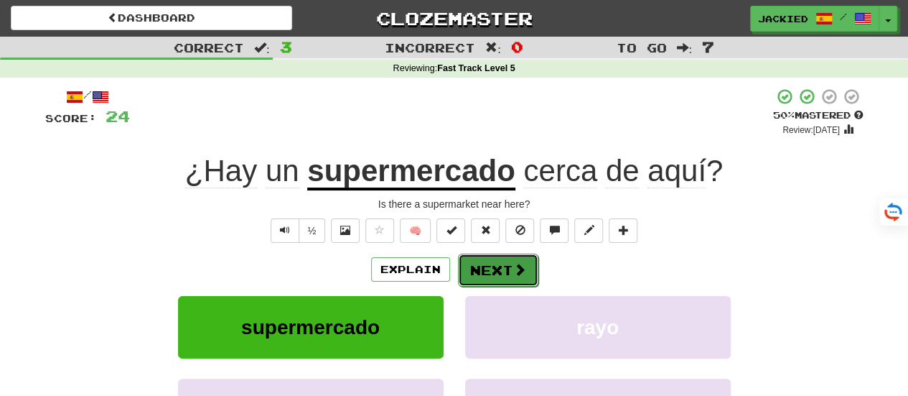
click at [482, 264] on button "Next" at bounding box center [498, 269] width 80 height 33
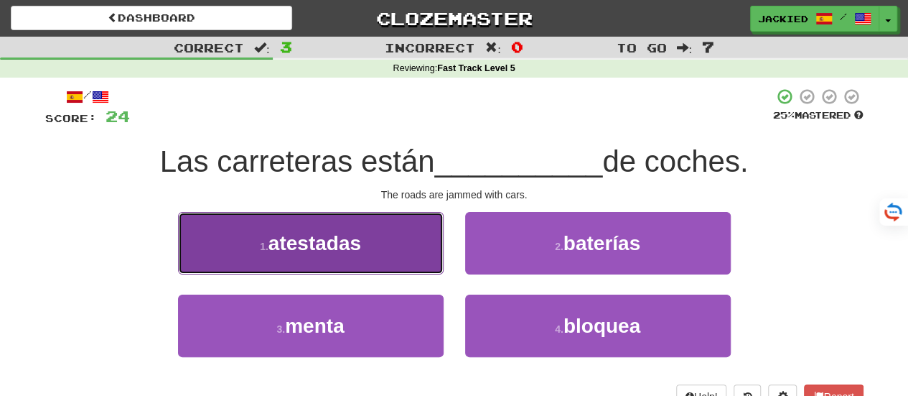
click at [383, 246] on button "1 . atestadas" at bounding box center [311, 243] width 266 height 62
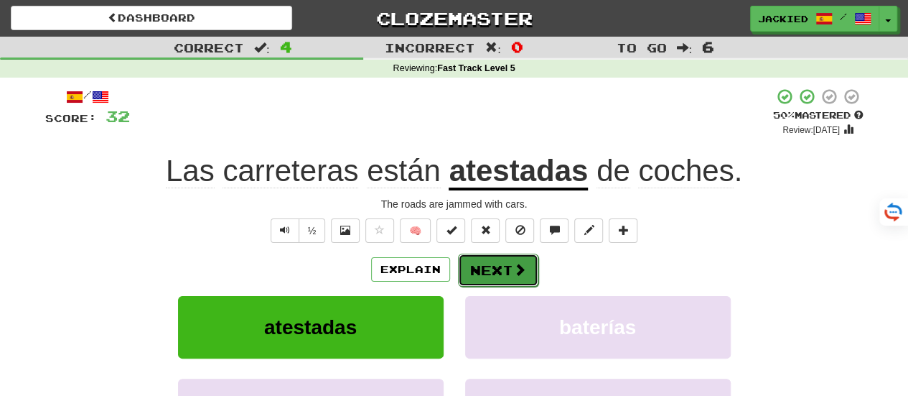
click at [495, 271] on button "Next" at bounding box center [498, 269] width 80 height 33
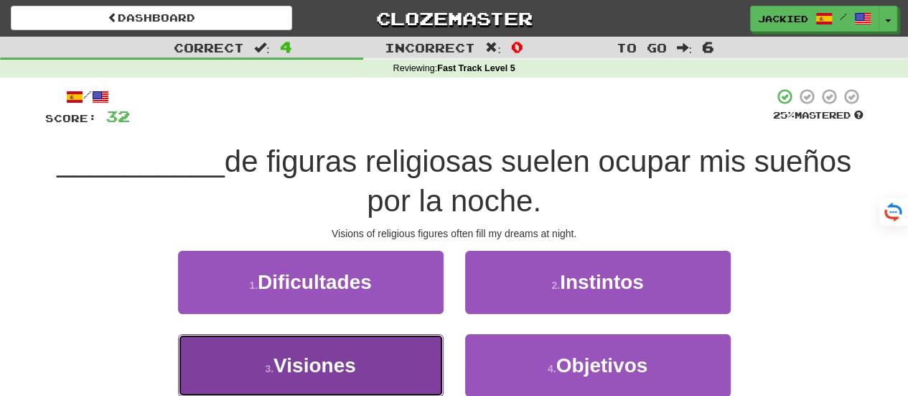
click at [396, 357] on button "3 . Visiones" at bounding box center [311, 365] width 266 height 62
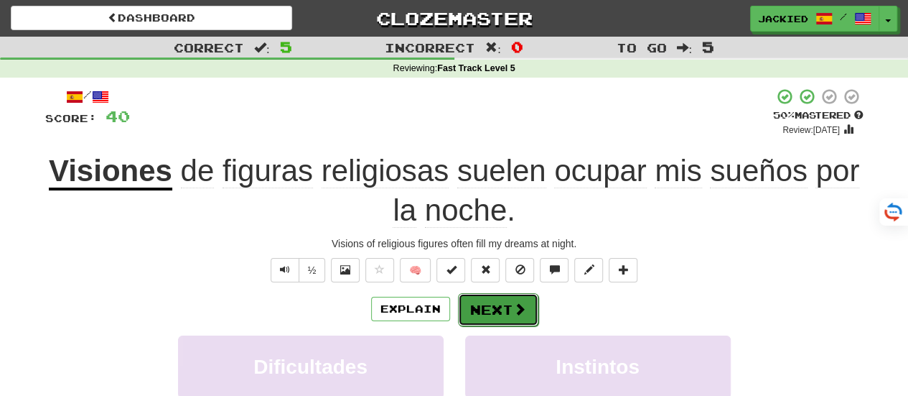
click at [487, 308] on button "Next" at bounding box center [498, 309] width 80 height 33
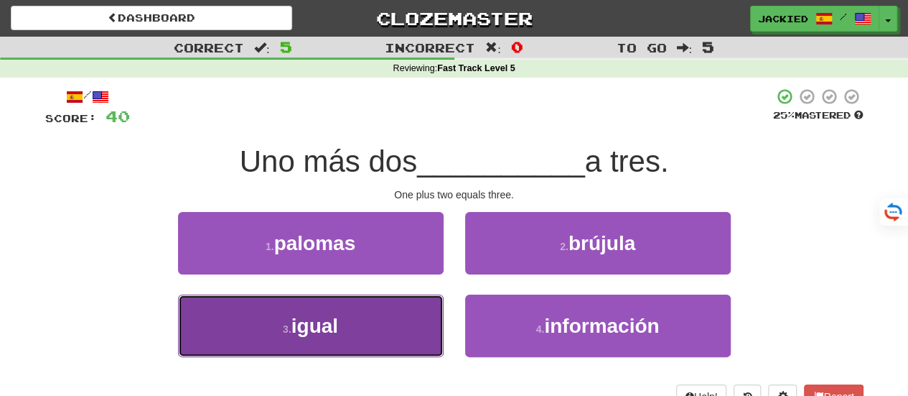
click at [435, 310] on button "3 . igual" at bounding box center [311, 325] width 266 height 62
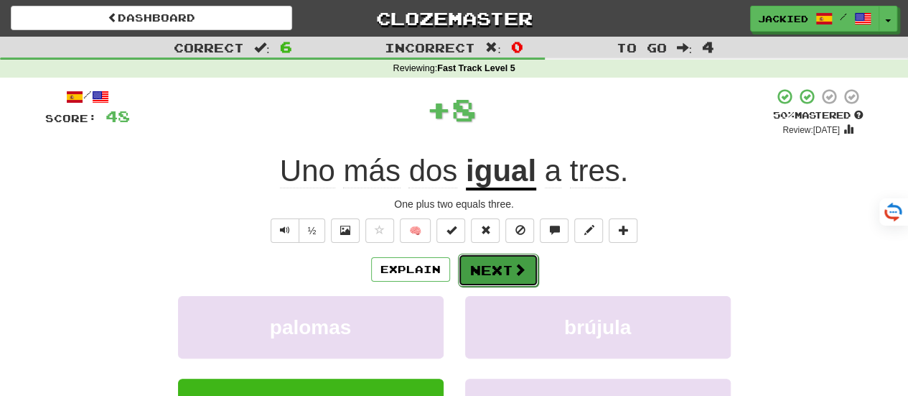
click at [479, 266] on button "Next" at bounding box center [498, 269] width 80 height 33
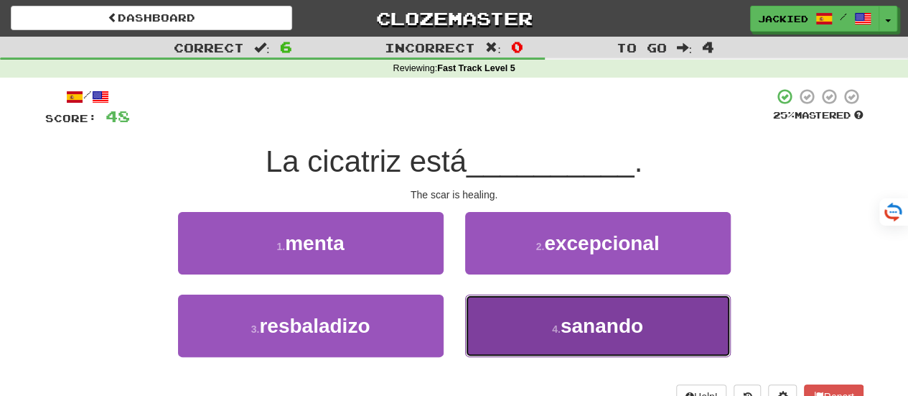
click at [502, 309] on button "4 . sanando" at bounding box center [598, 325] width 266 height 62
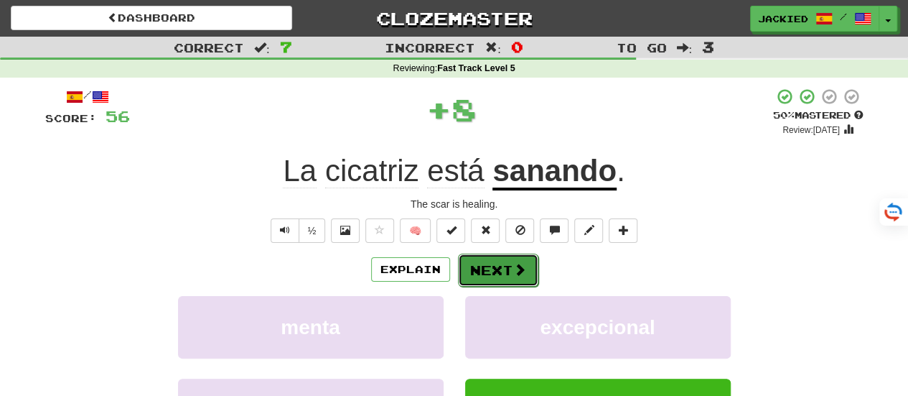
click at [482, 261] on button "Next" at bounding box center [498, 269] width 80 height 33
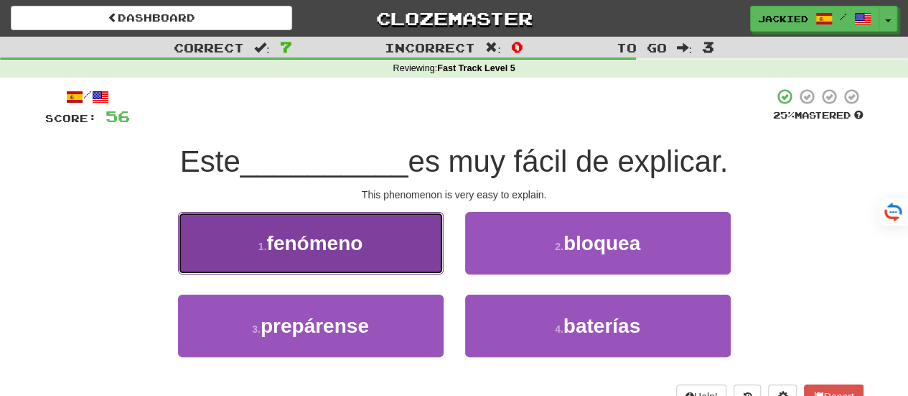
click at [305, 228] on button "1 . fenómeno" at bounding box center [311, 243] width 266 height 62
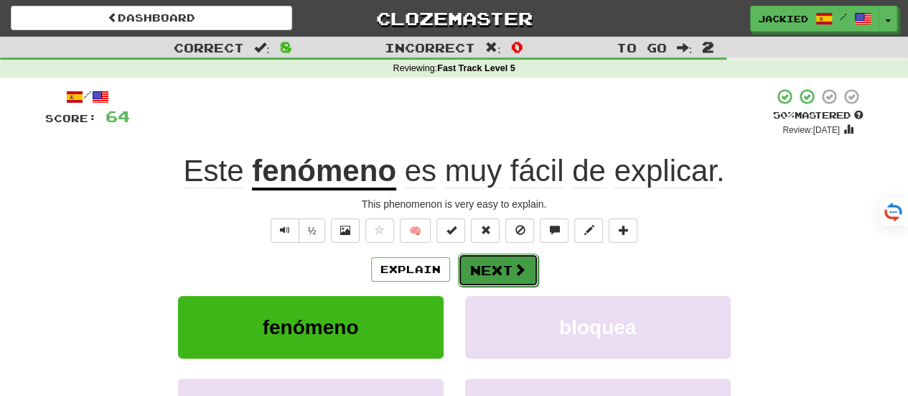
click at [474, 261] on button "Next" at bounding box center [498, 269] width 80 height 33
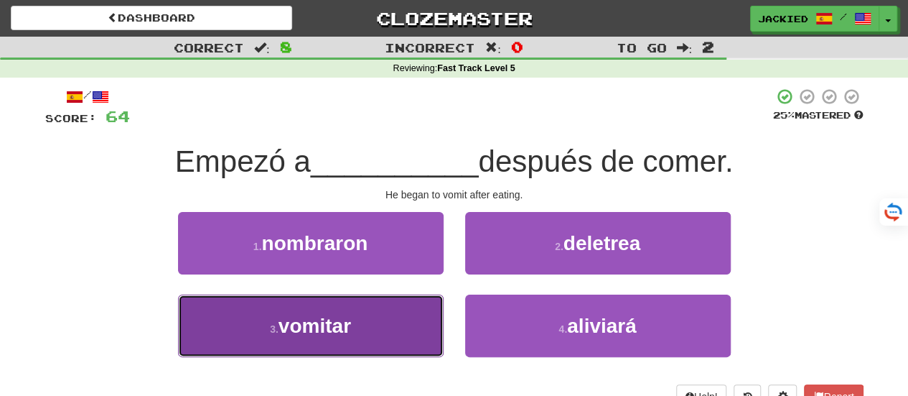
click at [317, 314] on span "vomitar" at bounding box center [315, 325] width 72 height 22
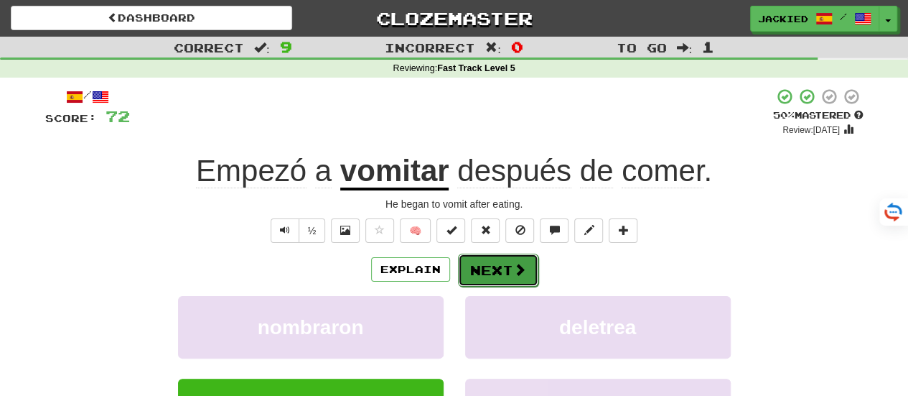
click at [483, 268] on button "Next" at bounding box center [498, 269] width 80 height 33
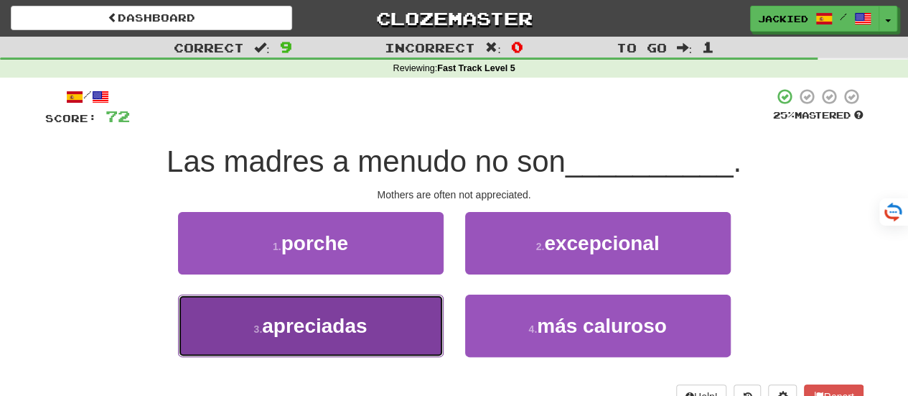
click at [349, 302] on button "3 . apreciadas" at bounding box center [311, 325] width 266 height 62
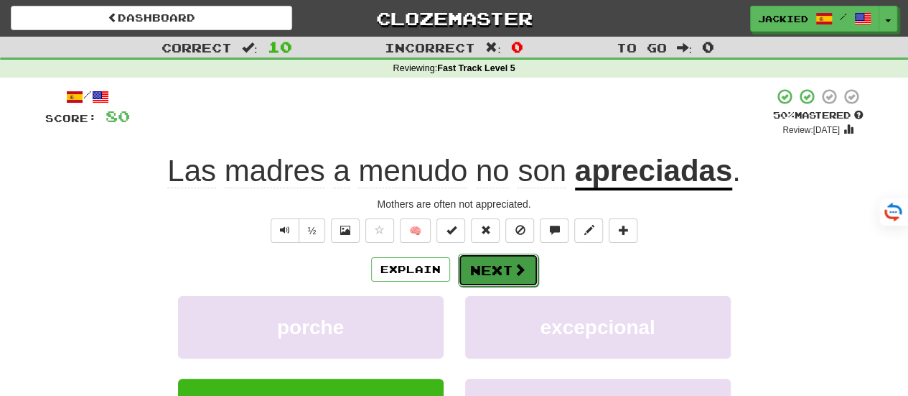
click at [492, 266] on button "Next" at bounding box center [498, 269] width 80 height 33
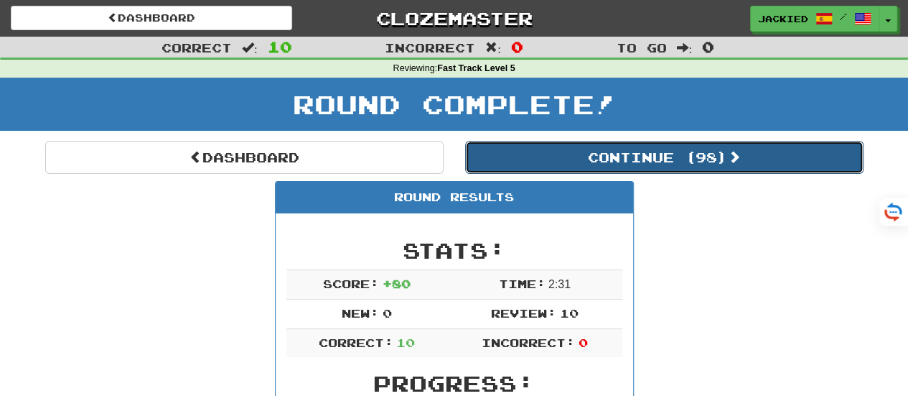
click at [657, 167] on button "Continue ( 98 )" at bounding box center [664, 157] width 398 height 33
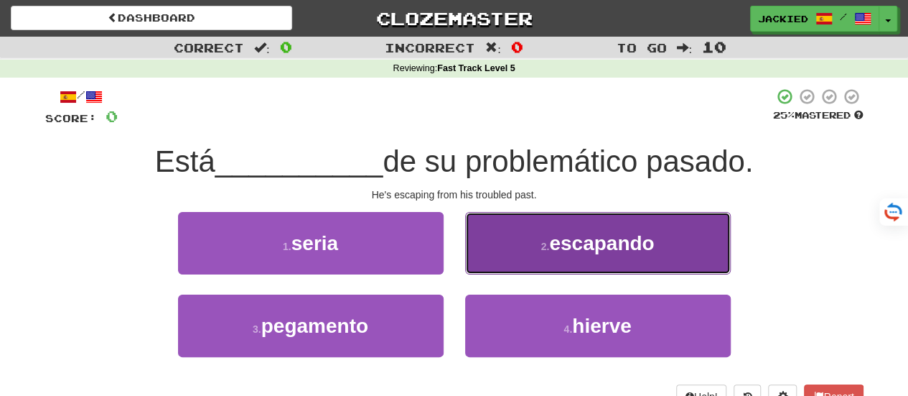
click at [572, 248] on span "escapando" at bounding box center [601, 243] width 105 height 22
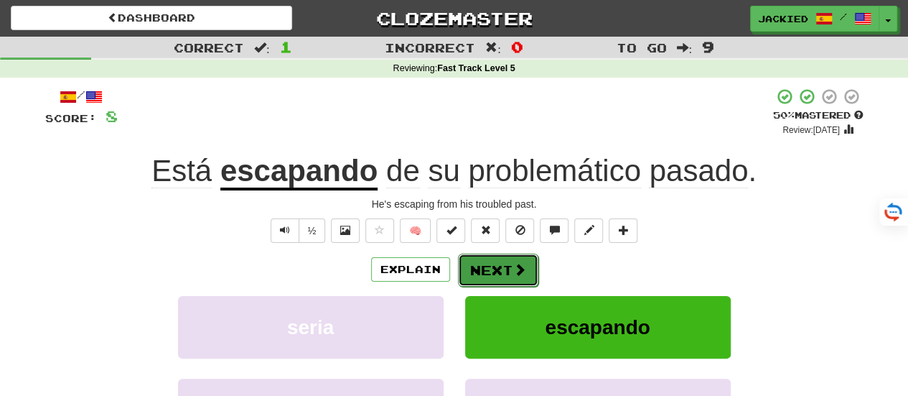
click at [507, 273] on button "Next" at bounding box center [498, 269] width 80 height 33
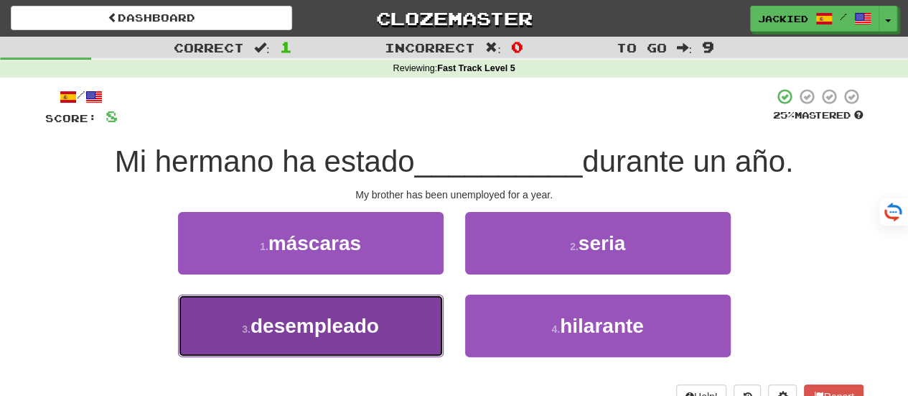
click at [338, 322] on span "desempleado" at bounding box center [315, 325] width 128 height 22
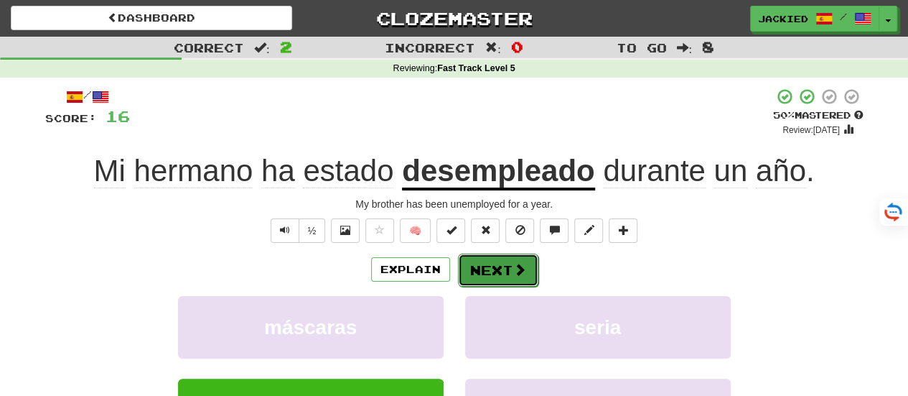
click at [468, 263] on button "Next" at bounding box center [498, 269] width 80 height 33
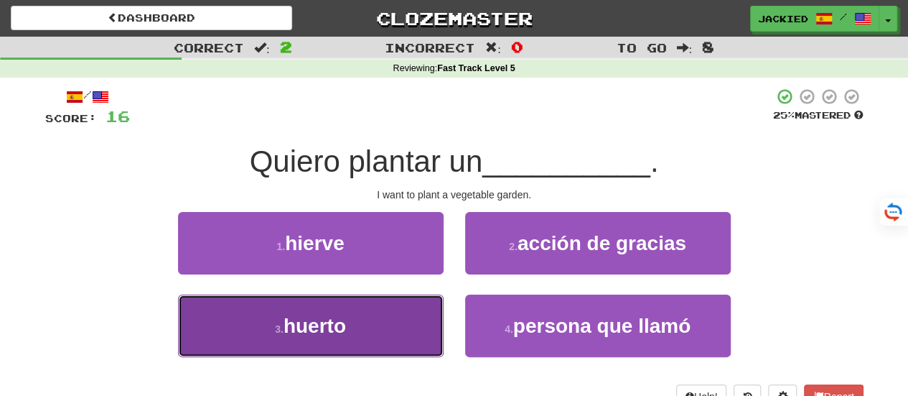
click at [346, 327] on span "huerto" at bounding box center [315, 325] width 62 height 22
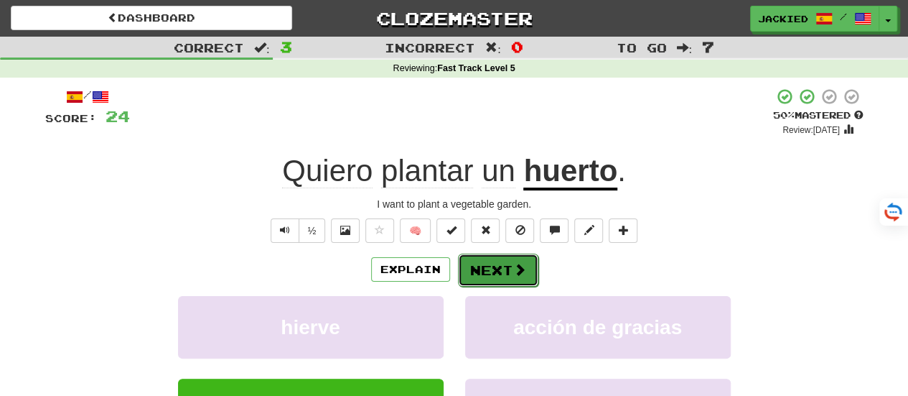
click at [500, 270] on button "Next" at bounding box center [498, 269] width 80 height 33
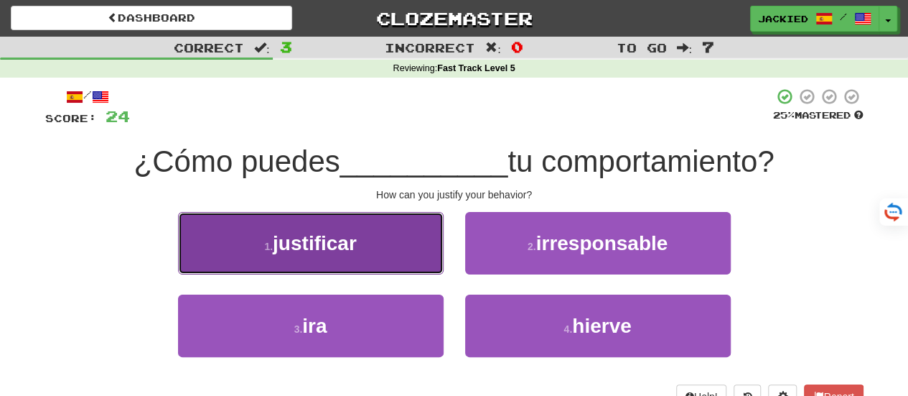
click at [300, 227] on button "1 . justificar" at bounding box center [311, 243] width 266 height 62
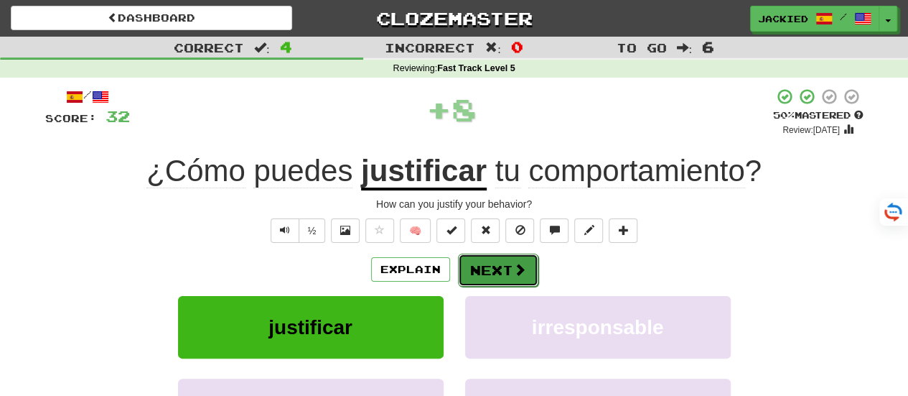
click at [475, 262] on button "Next" at bounding box center [498, 269] width 80 height 33
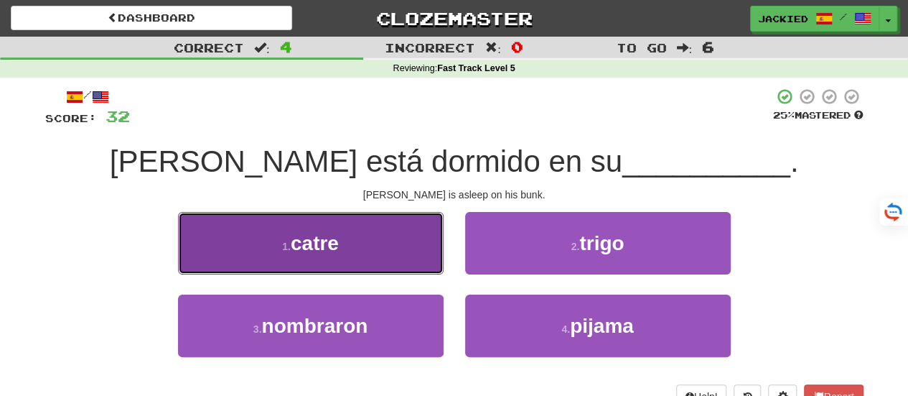
click at [355, 230] on button "1 . catre" at bounding box center [311, 243] width 266 height 62
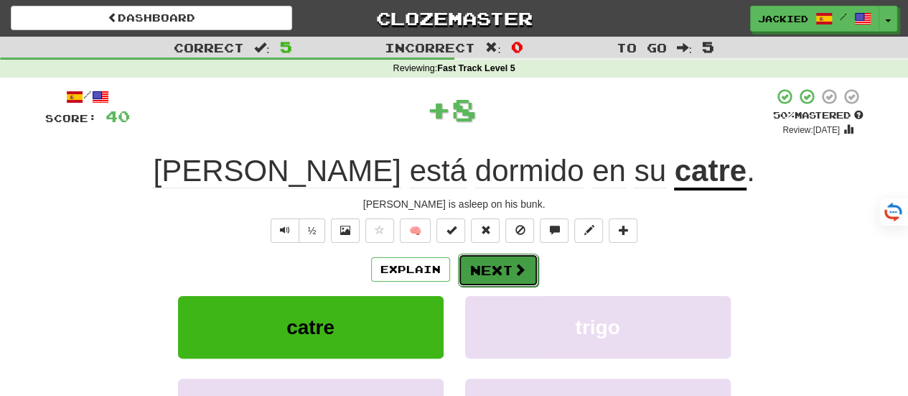
click at [494, 269] on button "Next" at bounding box center [498, 269] width 80 height 33
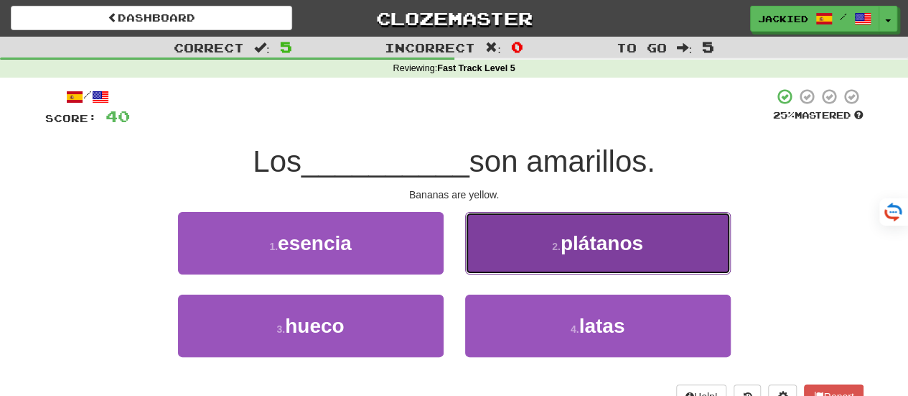
click at [502, 257] on button "2 . plátanos" at bounding box center [598, 243] width 266 height 62
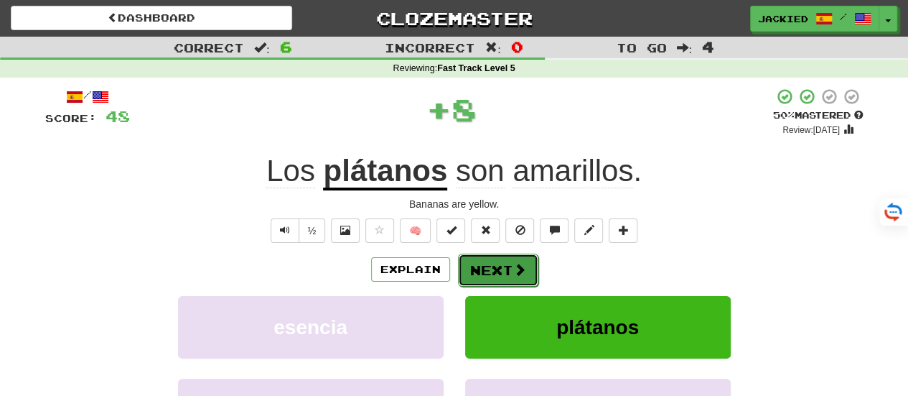
click at [490, 272] on button "Next" at bounding box center [498, 269] width 80 height 33
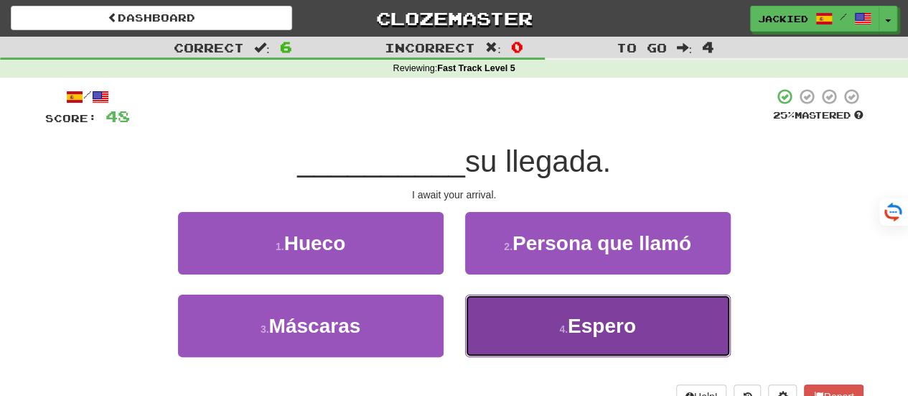
click at [511, 323] on button "4 . Espero" at bounding box center [598, 325] width 266 height 62
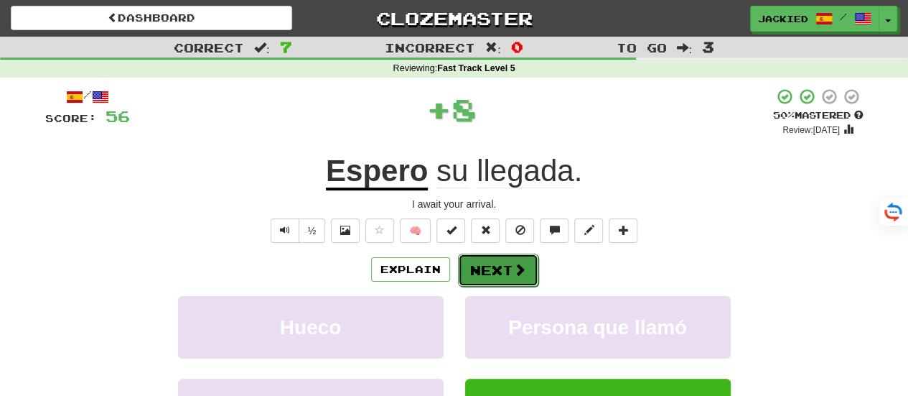
click at [487, 281] on button "Next" at bounding box center [498, 269] width 80 height 33
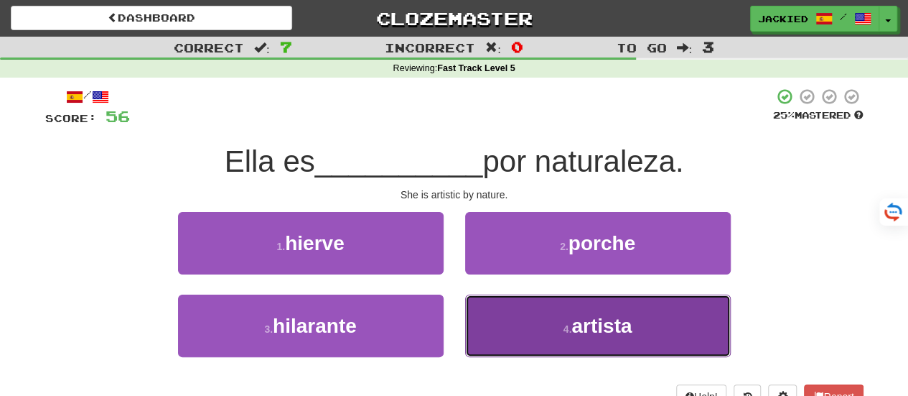
click at [494, 325] on button "4 . artista" at bounding box center [598, 325] width 266 height 62
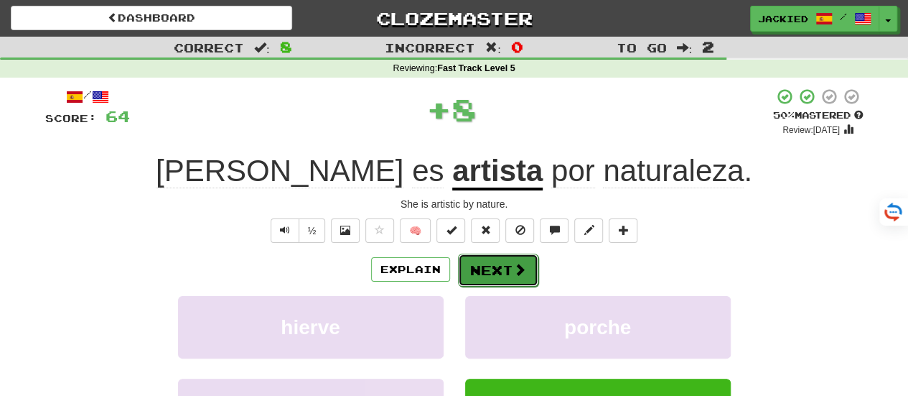
click at [489, 279] on button "Next" at bounding box center [498, 269] width 80 height 33
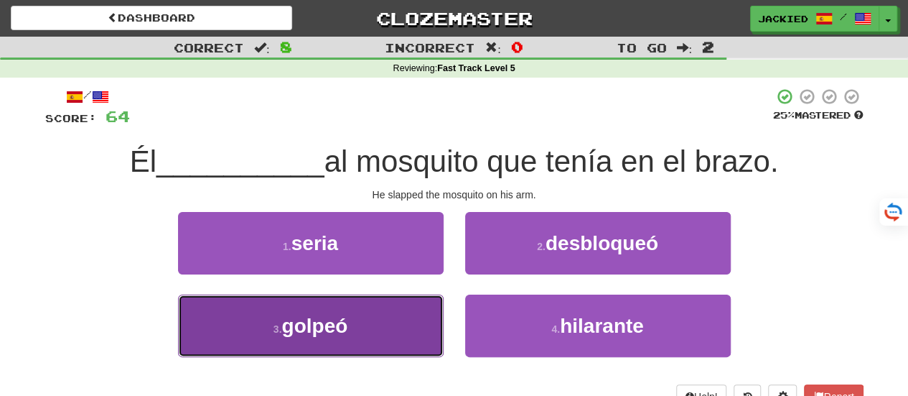
click at [341, 334] on span "golpeó" at bounding box center [314, 325] width 66 height 22
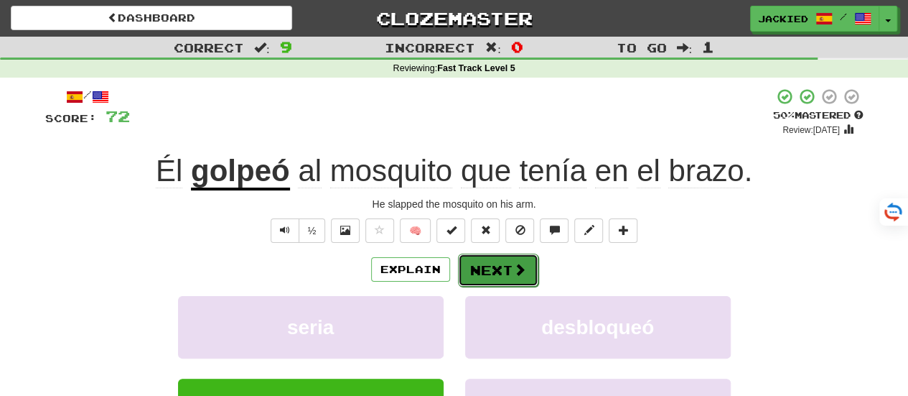
click at [502, 273] on button "Next" at bounding box center [498, 269] width 80 height 33
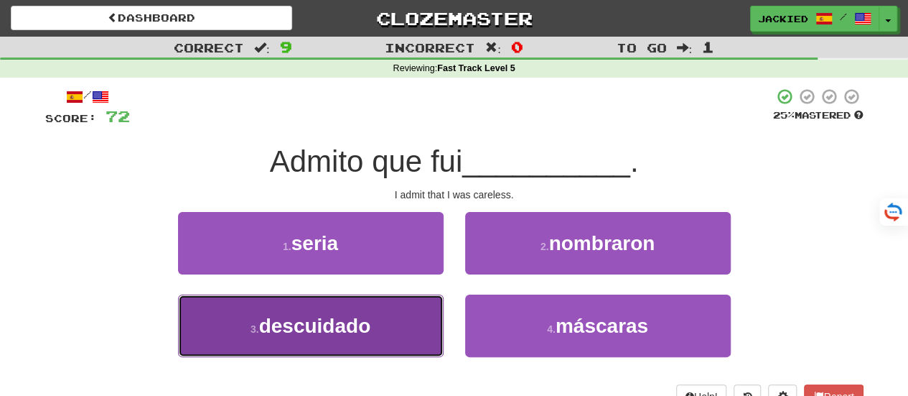
click at [380, 312] on button "3 . descuidado" at bounding box center [311, 325] width 266 height 62
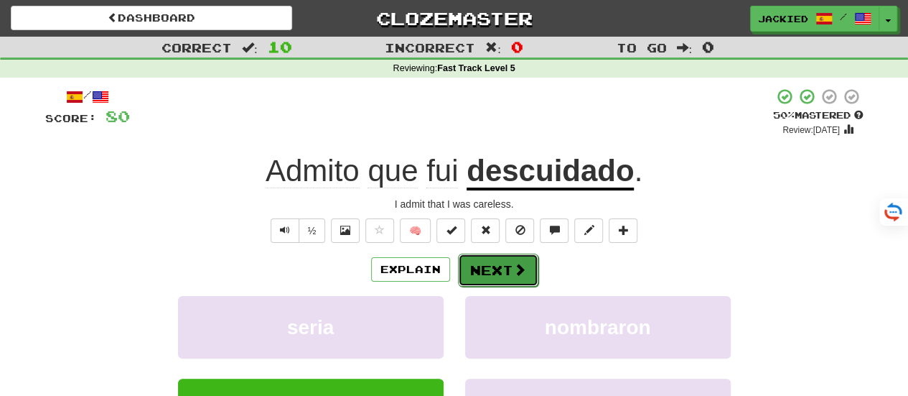
click at [473, 256] on button "Next" at bounding box center [498, 269] width 80 height 33
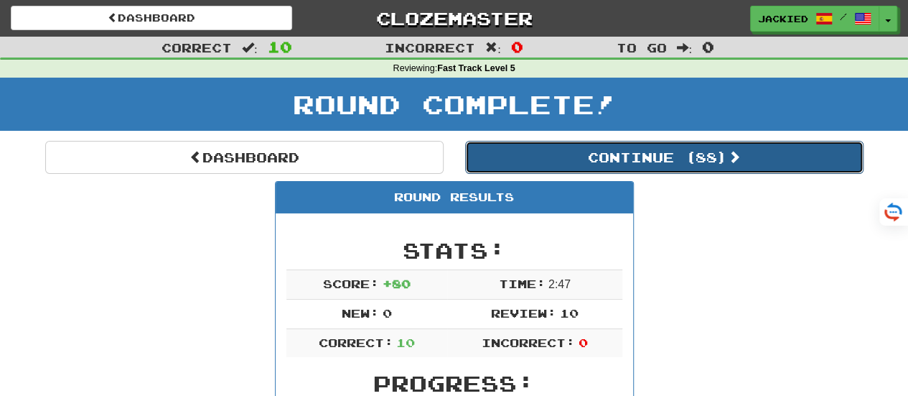
click at [640, 156] on button "Continue ( 88 )" at bounding box center [664, 157] width 398 height 33
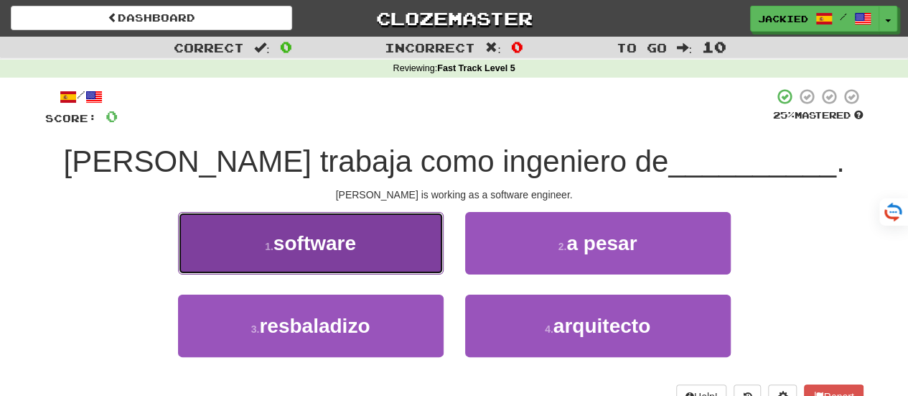
click at [386, 240] on button "1 . software" at bounding box center [311, 243] width 266 height 62
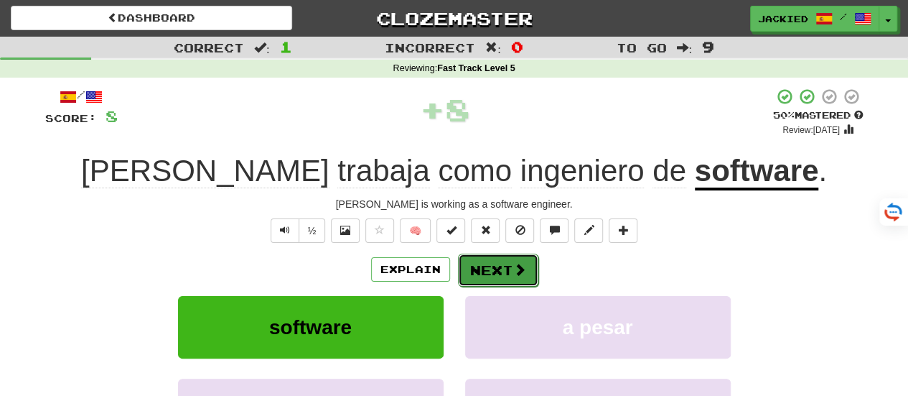
click at [474, 262] on button "Next" at bounding box center [498, 269] width 80 height 33
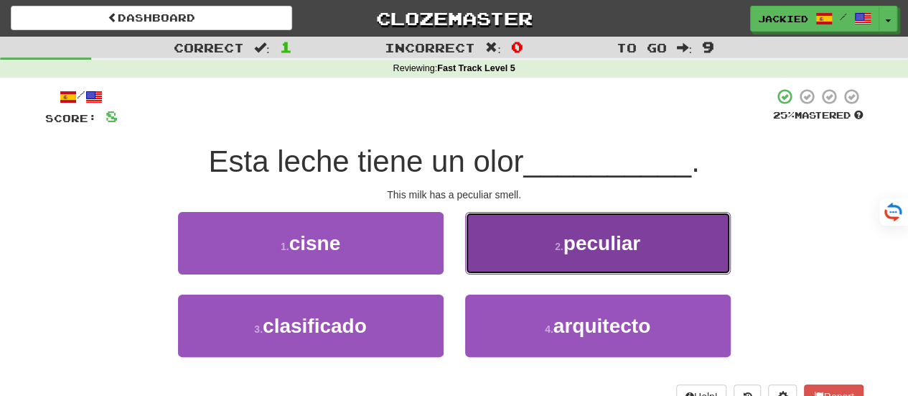
click at [472, 256] on button "2 . peculiar" at bounding box center [598, 243] width 266 height 62
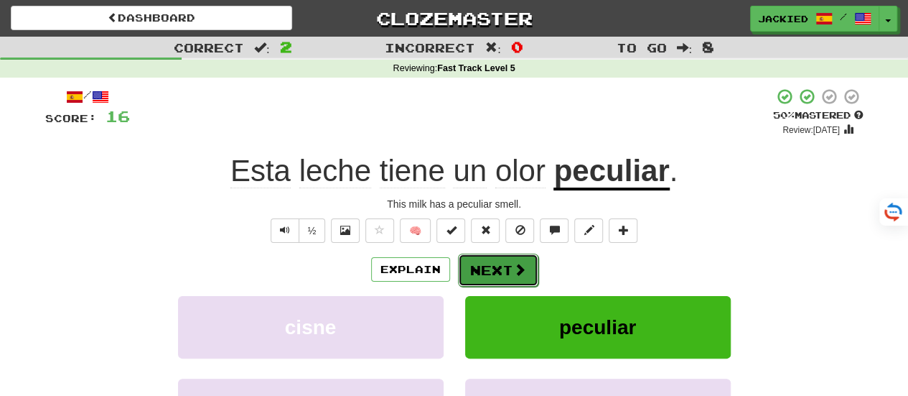
click at [479, 270] on button "Next" at bounding box center [498, 269] width 80 height 33
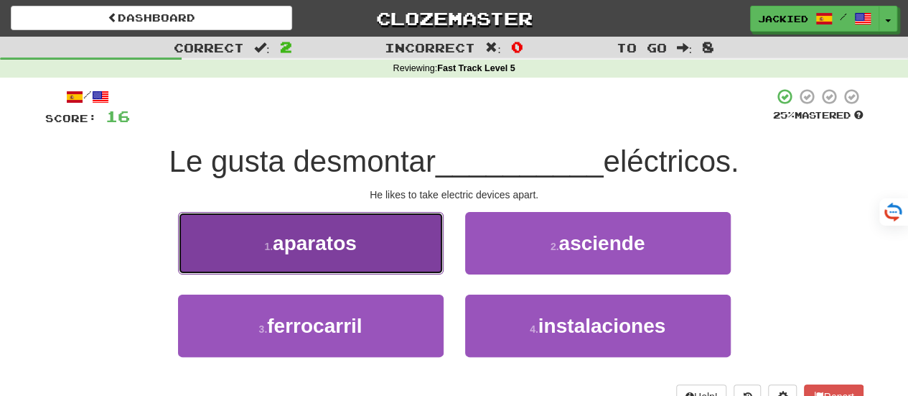
click at [324, 245] on span "aparatos" at bounding box center [315, 243] width 84 height 22
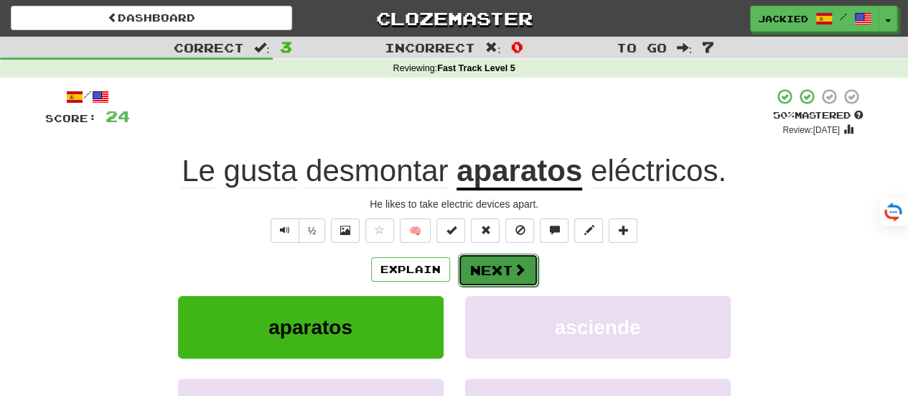
click at [490, 272] on button "Next" at bounding box center [498, 269] width 80 height 33
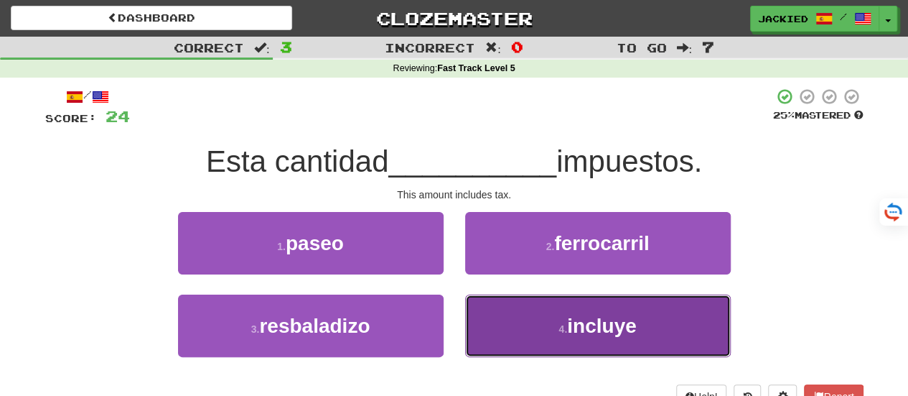
click at [514, 312] on button "4 . incluye" at bounding box center [598, 325] width 266 height 62
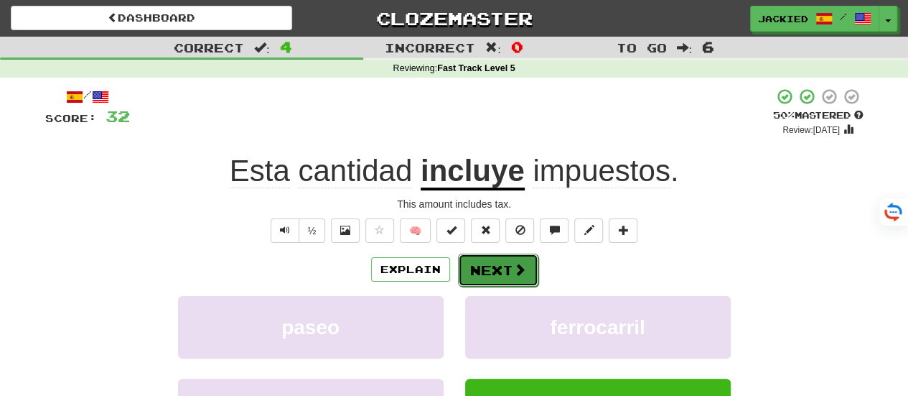
click at [479, 270] on button "Next" at bounding box center [498, 269] width 80 height 33
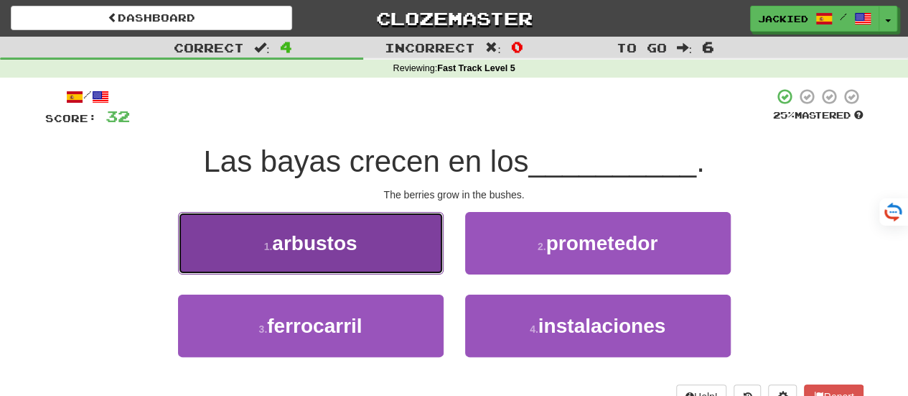
click at [426, 237] on button "1 . arbustos" at bounding box center [311, 243] width 266 height 62
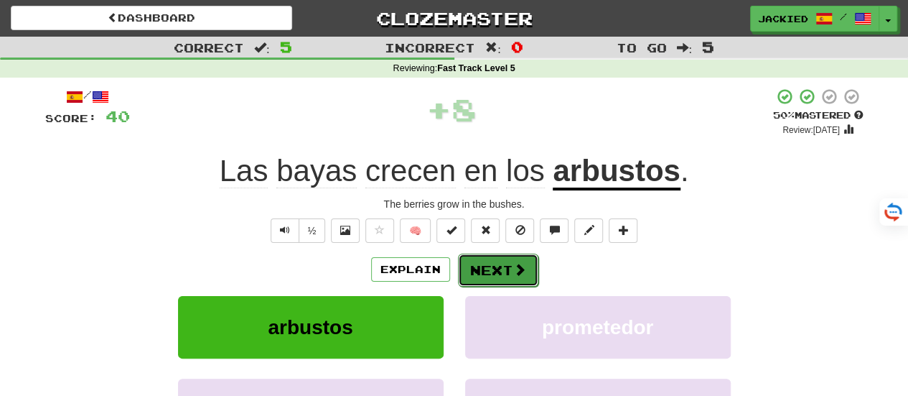
click at [492, 266] on button "Next" at bounding box center [498, 269] width 80 height 33
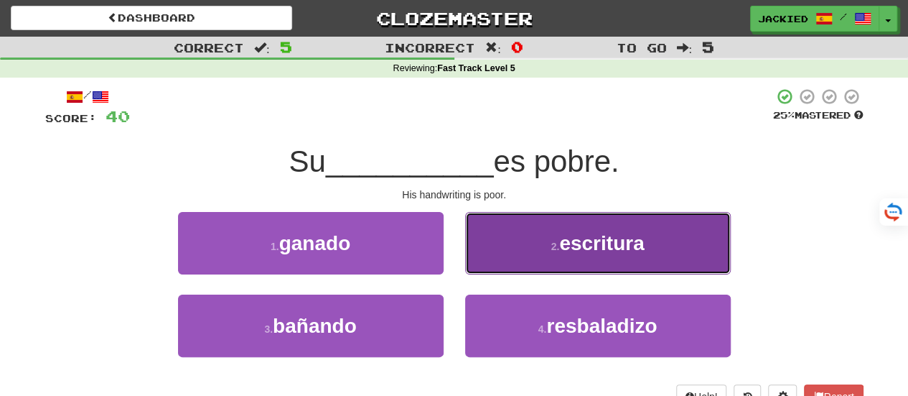
click at [522, 248] on button "2 . escritura" at bounding box center [598, 243] width 266 height 62
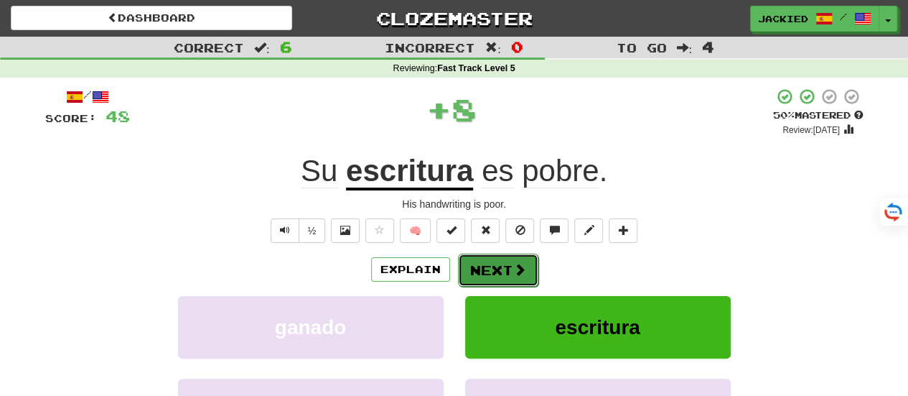
click at [486, 268] on button "Next" at bounding box center [498, 269] width 80 height 33
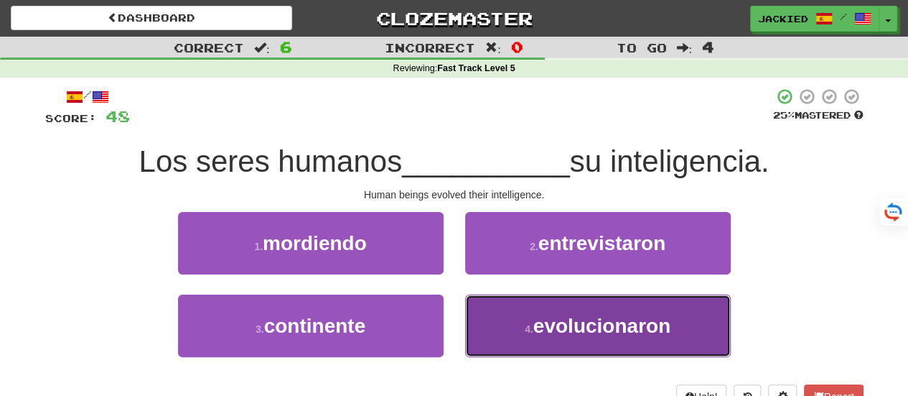
click at [526, 301] on button "4 . evolucionaron" at bounding box center [598, 325] width 266 height 62
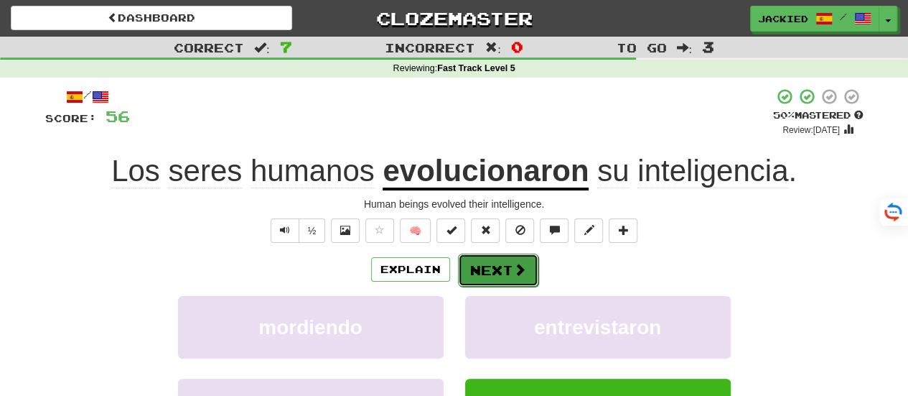
click at [490, 266] on button "Next" at bounding box center [498, 269] width 80 height 33
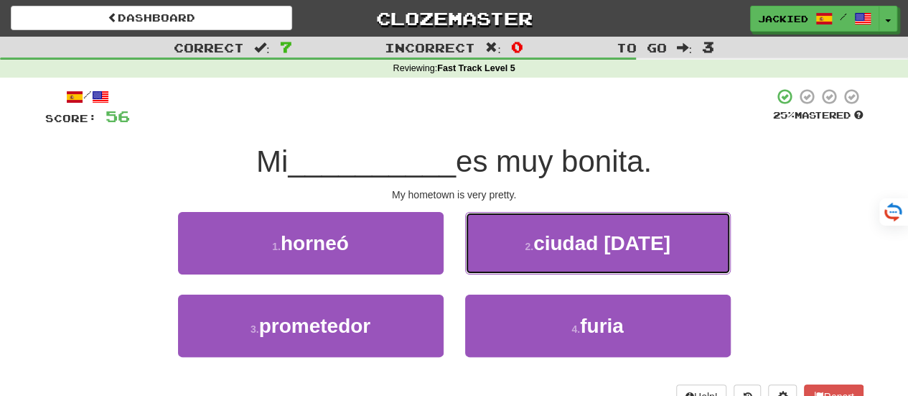
click at [490, 266] on button "2 . ciudad natal" at bounding box center [598, 243] width 266 height 62
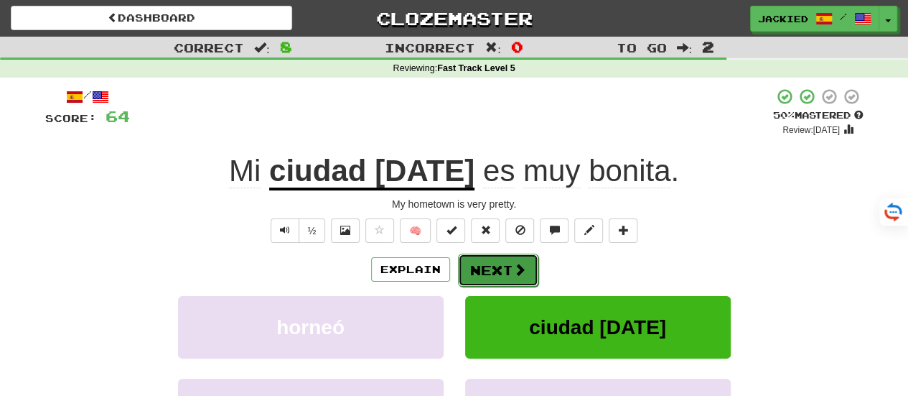
click at [493, 271] on button "Next" at bounding box center [498, 269] width 80 height 33
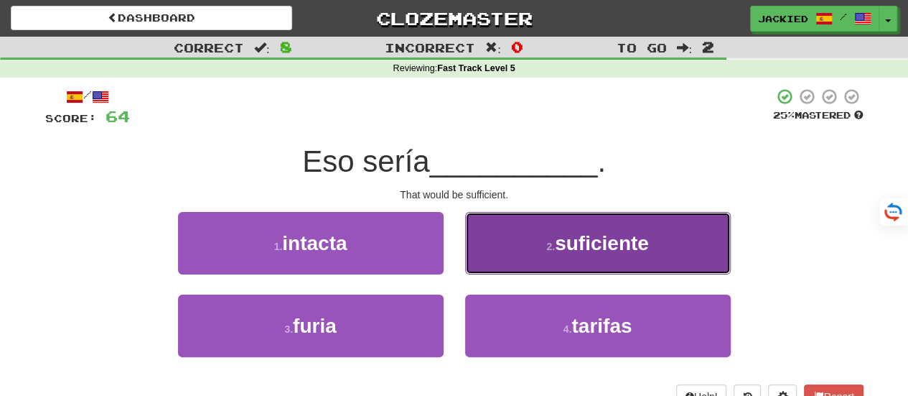
click at [535, 233] on button "2 . suficiente" at bounding box center [598, 243] width 266 height 62
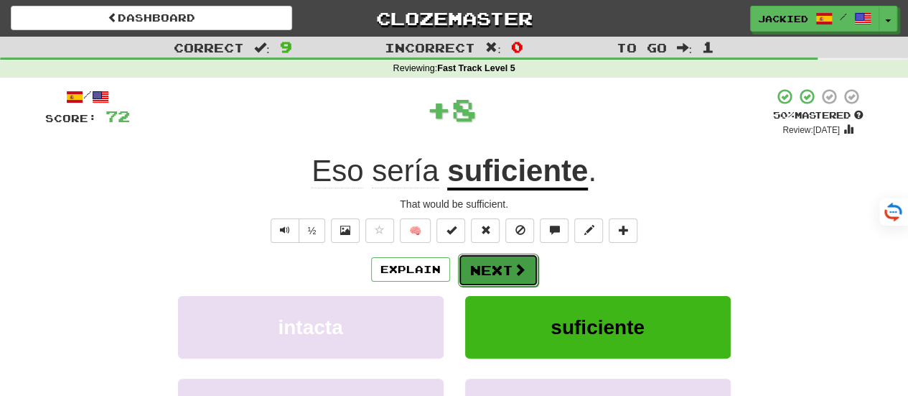
click at [481, 271] on button "Next" at bounding box center [498, 269] width 80 height 33
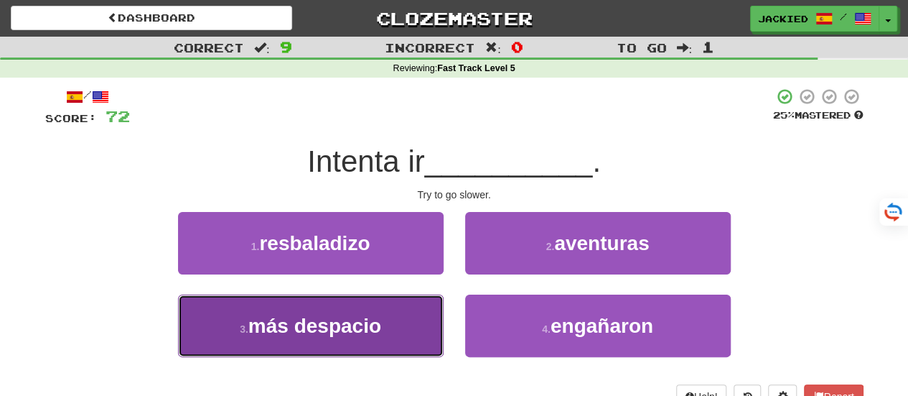
click at [348, 319] on span "más despacio" at bounding box center [314, 325] width 133 height 22
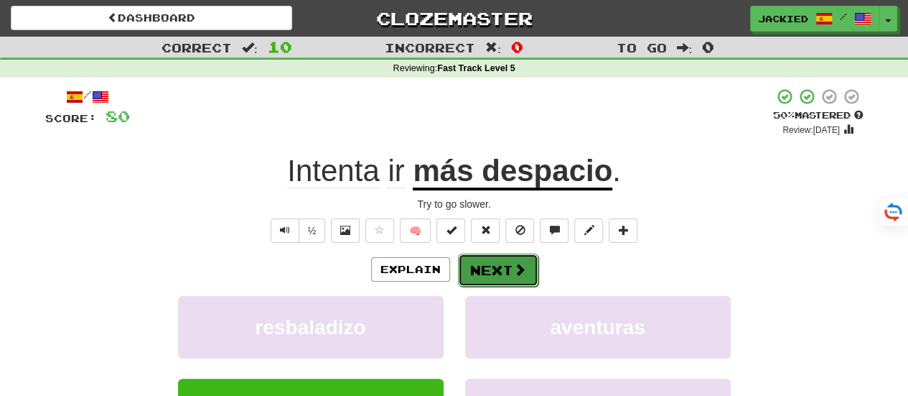
click at [482, 266] on button "Next" at bounding box center [498, 269] width 80 height 33
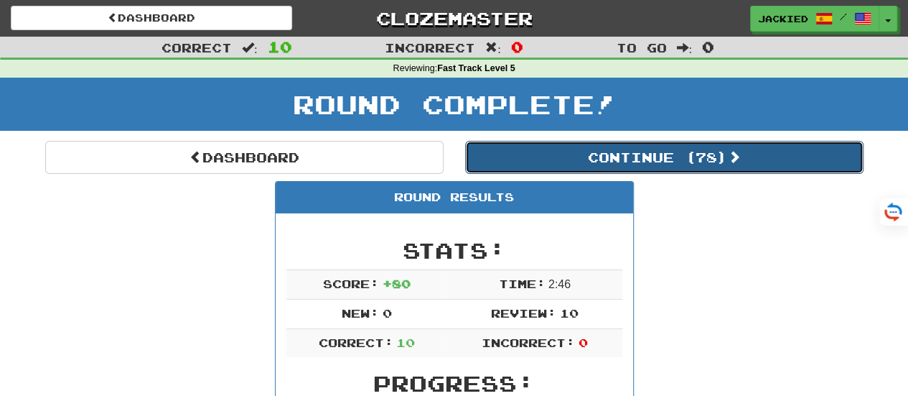
click at [646, 158] on button "Continue ( 78 )" at bounding box center [664, 157] width 398 height 33
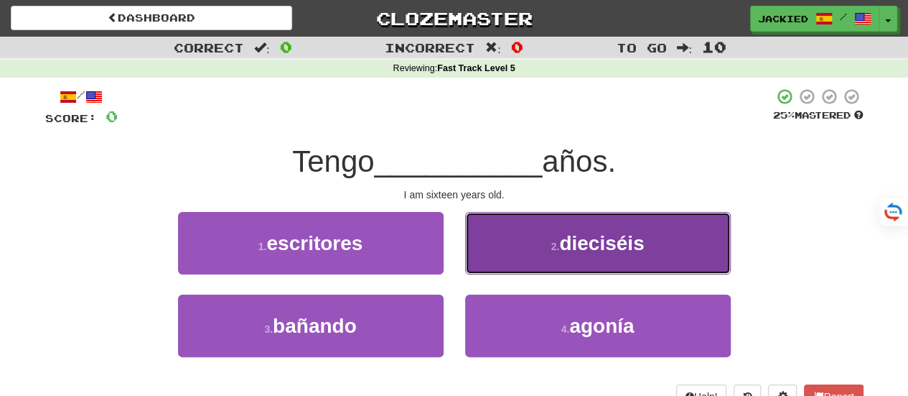
click at [530, 242] on button "2 . dieciséis" at bounding box center [598, 243] width 266 height 62
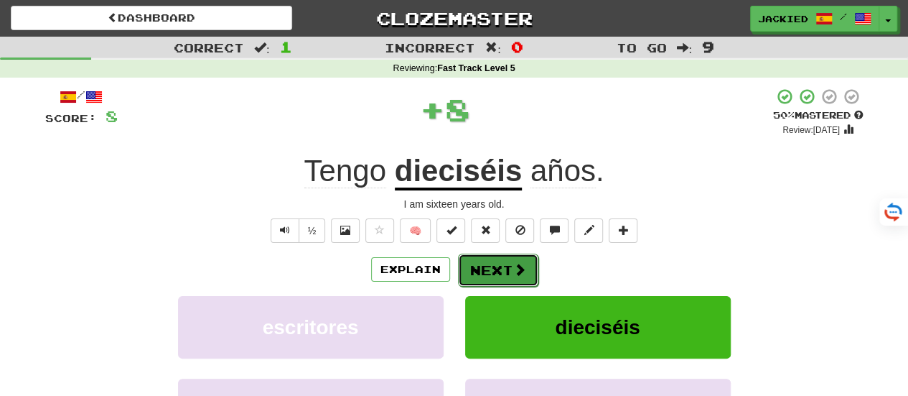
click at [474, 263] on button "Next" at bounding box center [498, 269] width 80 height 33
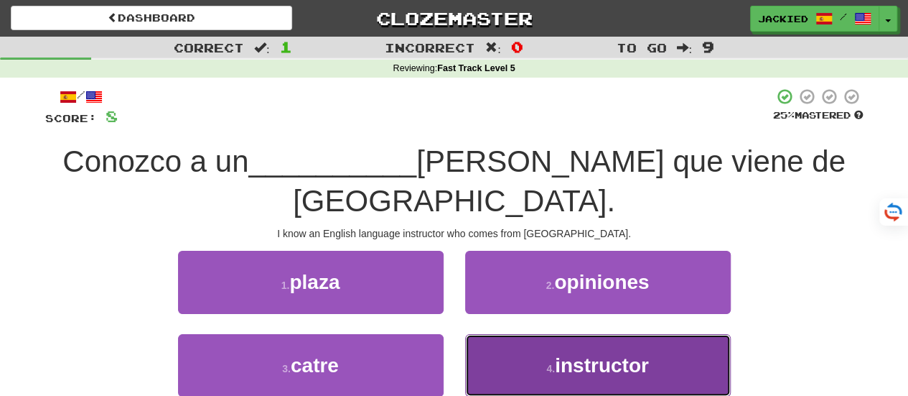
click at [505, 334] on button "4 . instructor" at bounding box center [598, 365] width 266 height 62
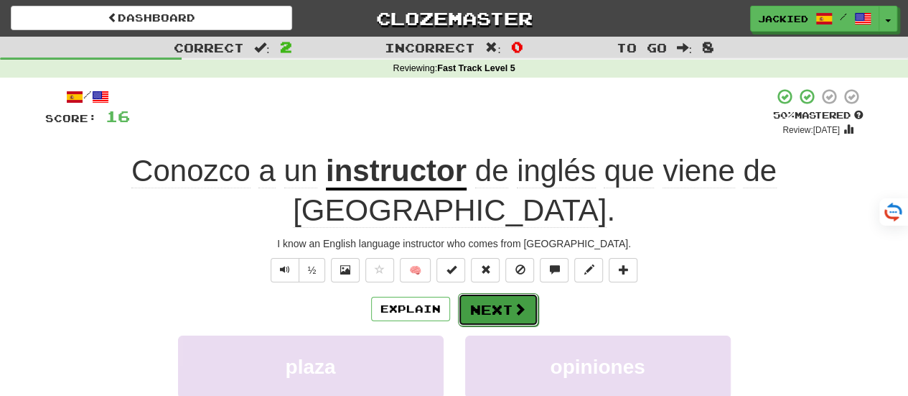
click at [487, 293] on button "Next" at bounding box center [498, 309] width 80 height 33
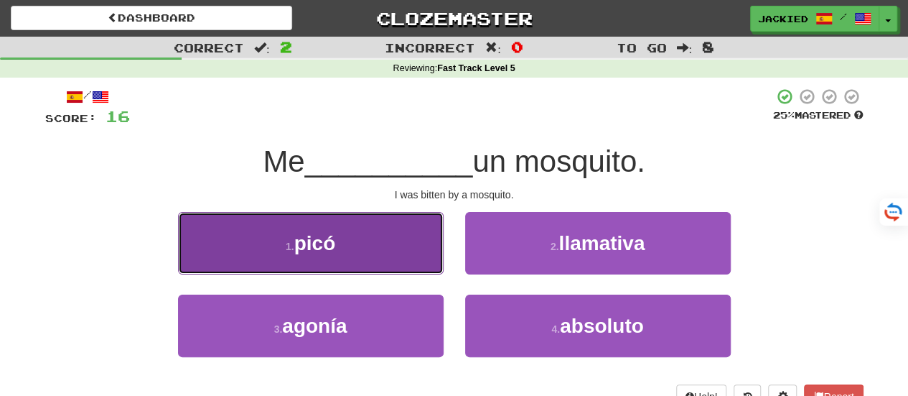
click at [357, 248] on button "1 . picó" at bounding box center [311, 243] width 266 height 62
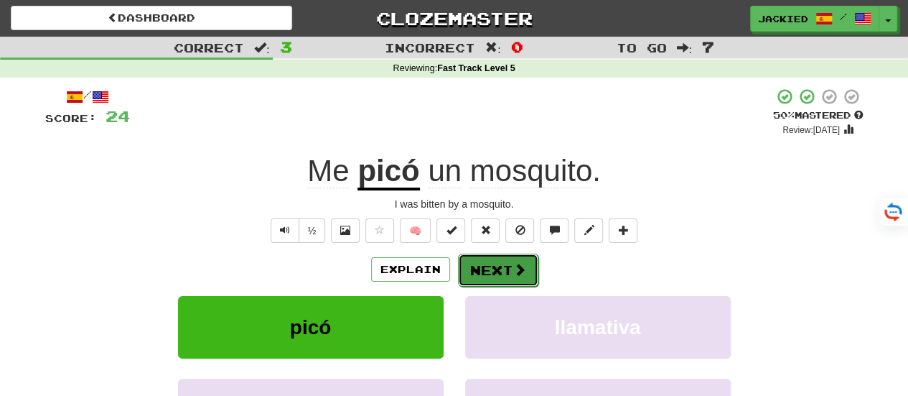
click at [500, 263] on button "Next" at bounding box center [498, 269] width 80 height 33
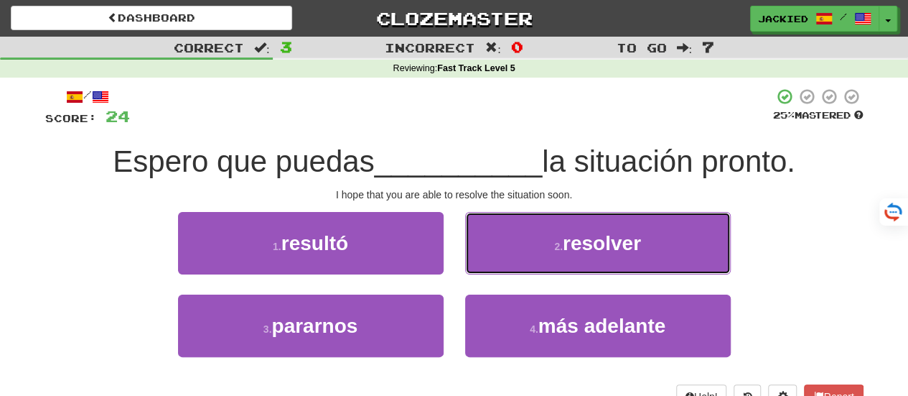
click at [500, 263] on button "2 . resolver" at bounding box center [598, 243] width 266 height 62
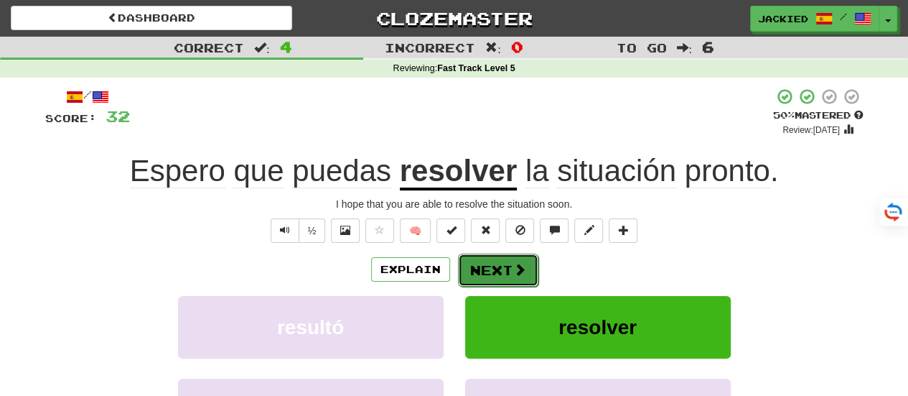
click at [495, 266] on button "Next" at bounding box center [498, 269] width 80 height 33
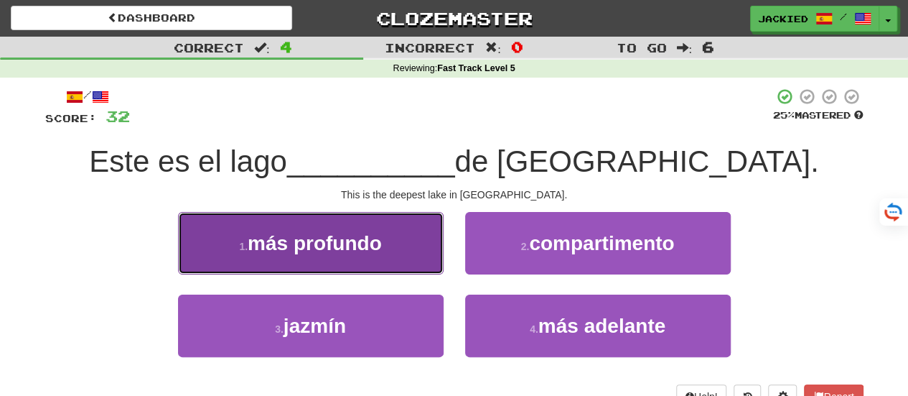
click at [418, 265] on button "1 . más profundo" at bounding box center [311, 243] width 266 height 62
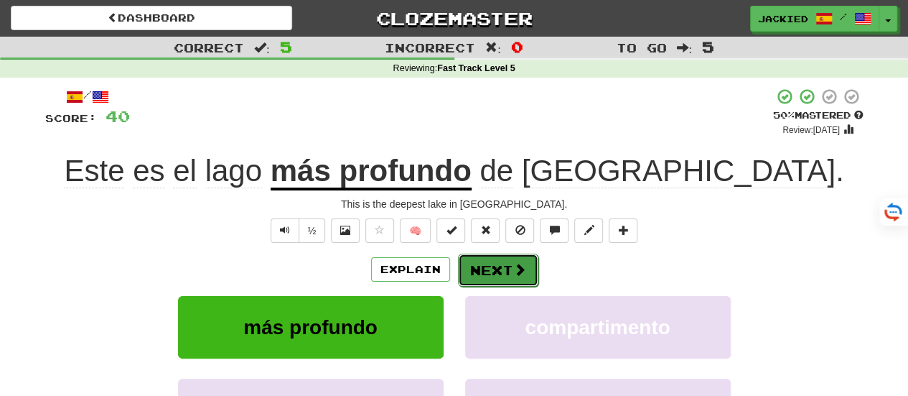
click at [497, 275] on button "Next" at bounding box center [498, 269] width 80 height 33
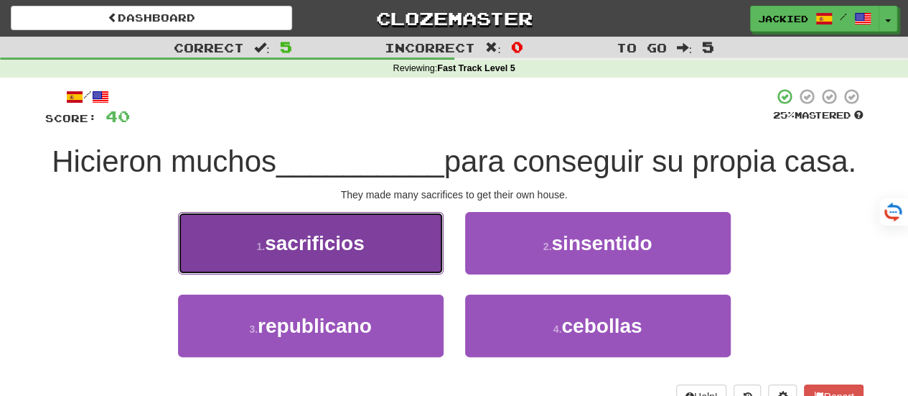
click at [396, 273] on button "1 . sacrificios" at bounding box center [311, 243] width 266 height 62
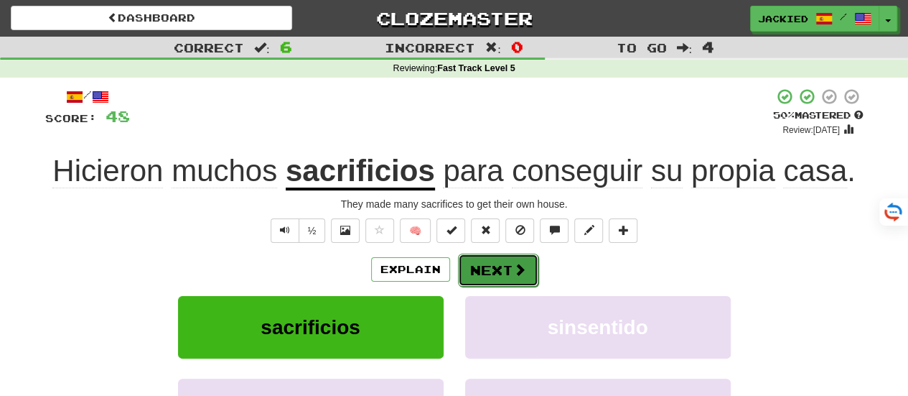
click at [500, 266] on button "Next" at bounding box center [498, 269] width 80 height 33
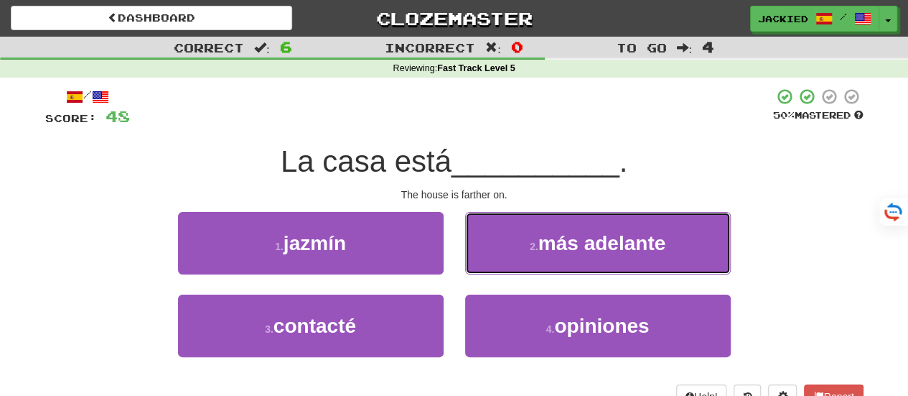
click at [500, 266] on button "2 . más adelante" at bounding box center [598, 243] width 266 height 62
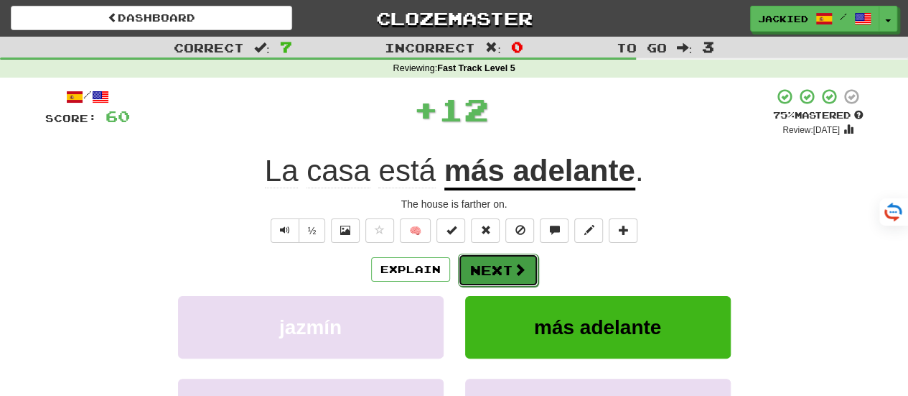
click at [478, 266] on button "Next" at bounding box center [498, 269] width 80 height 33
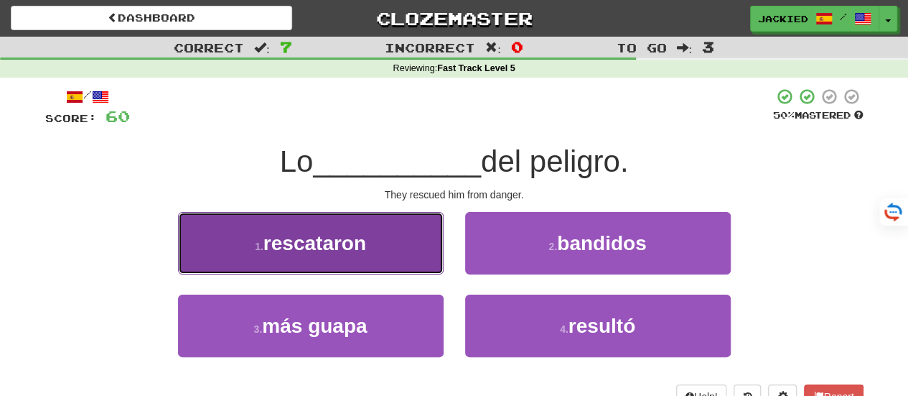
click at [385, 250] on button "1 . rescataron" at bounding box center [311, 243] width 266 height 62
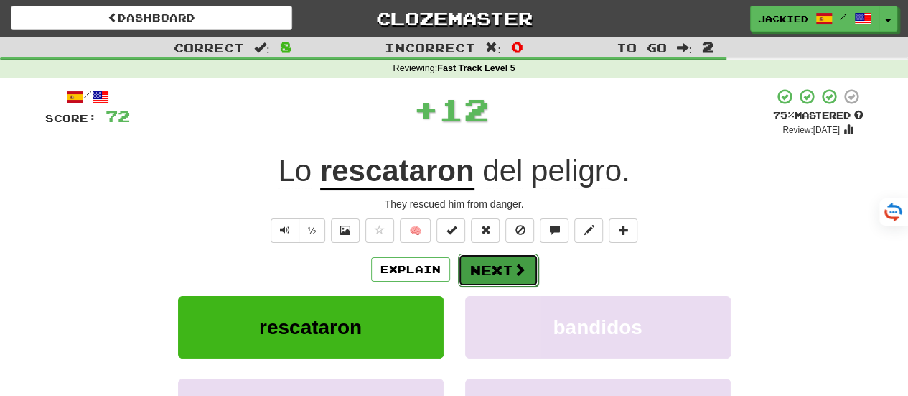
click at [488, 268] on button "Next" at bounding box center [498, 269] width 80 height 33
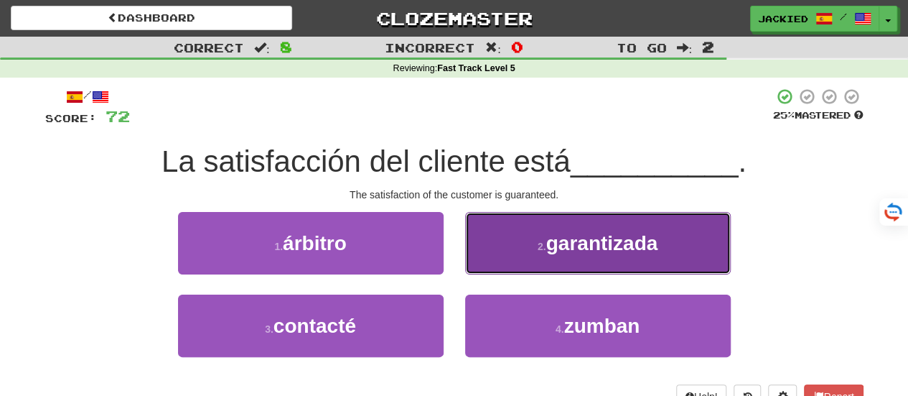
click at [500, 258] on button "2 . garantizada" at bounding box center [598, 243] width 266 height 62
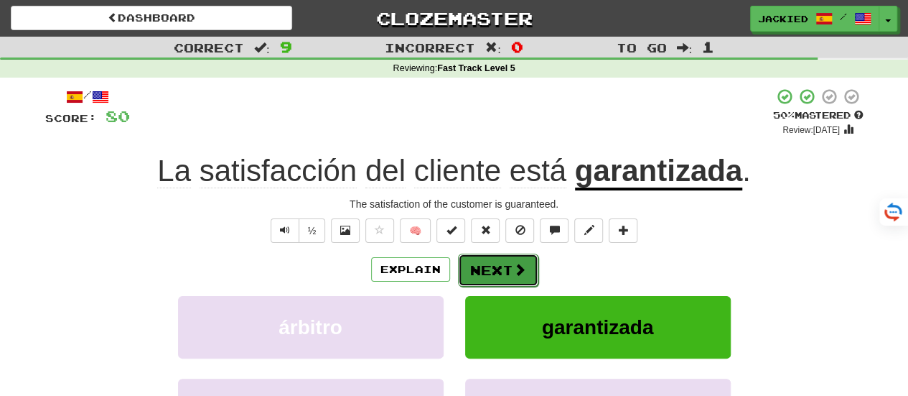
click at [495, 272] on button "Next" at bounding box center [498, 269] width 80 height 33
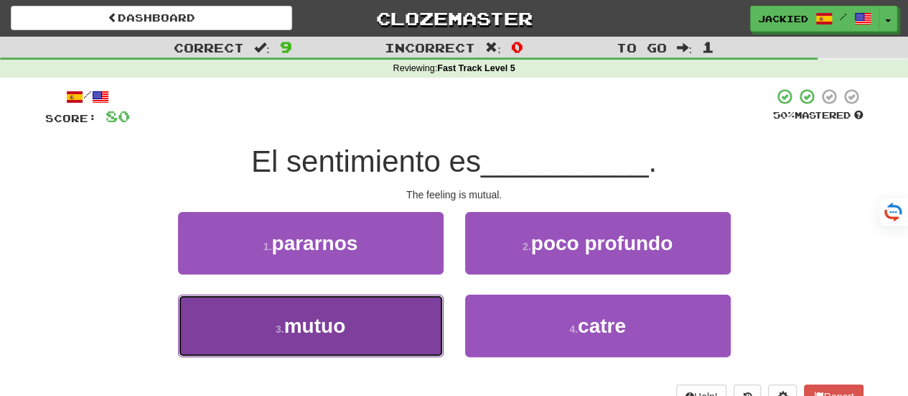
click at [388, 309] on button "3 . mutuo" at bounding box center [311, 325] width 266 height 62
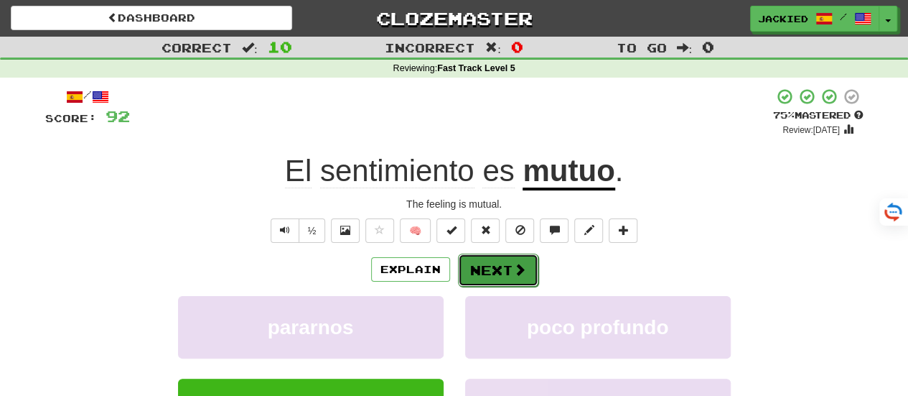
click at [489, 268] on button "Next" at bounding box center [498, 269] width 80 height 33
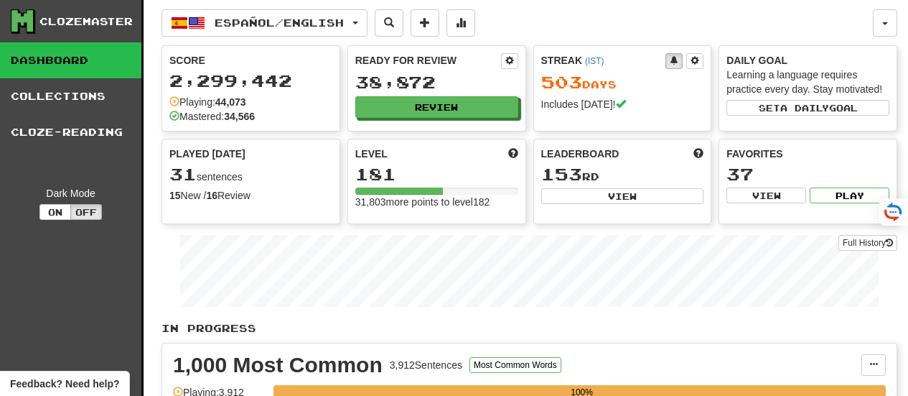
scroll to position [24, 0]
